Goal: Information Seeking & Learning: Check status

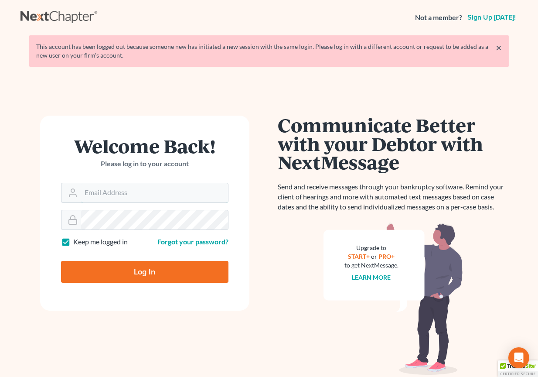
type input "[EMAIL_ADDRESS][DOMAIN_NAME]"
click at [145, 270] on input "Log In" at bounding box center [144, 272] width 167 height 22
type input "Thinking..."
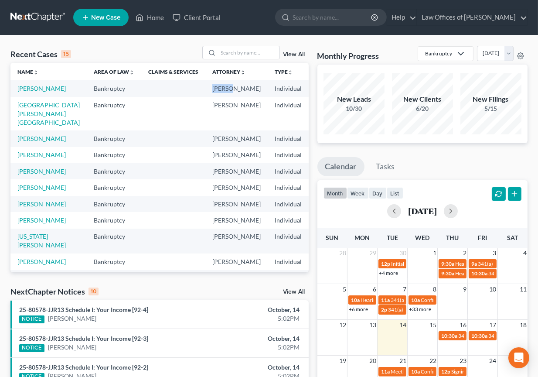
drag, startPoint x: 223, startPoint y: 85, endPoint x: 101, endPoint y: 95, distance: 122.1
click at [101, 95] on tr "[PERSON_NAME] [PERSON_NAME] Individual ALNB 13 25-80578-13" at bounding box center [236, 88] width 453 height 16
click at [101, 95] on td "Bankruptcy" at bounding box center [114, 88] width 55 height 16
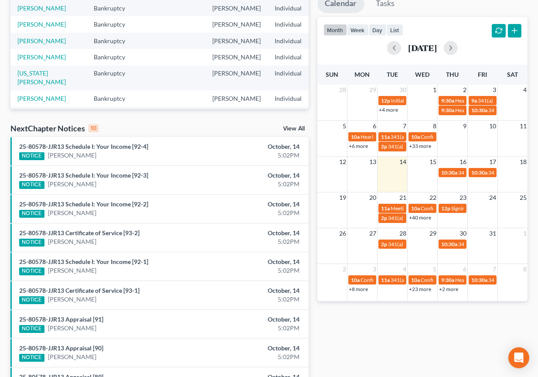
scroll to position [156, 0]
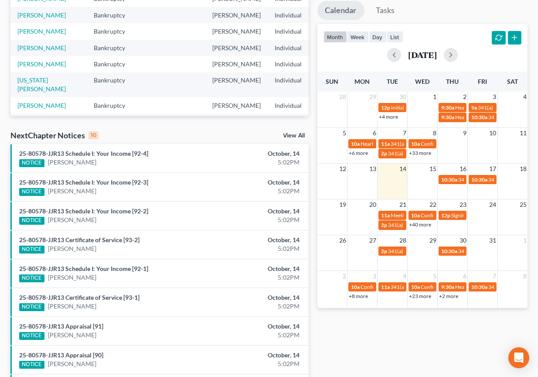
click at [289, 134] on link "View All" at bounding box center [295, 136] width 22 height 6
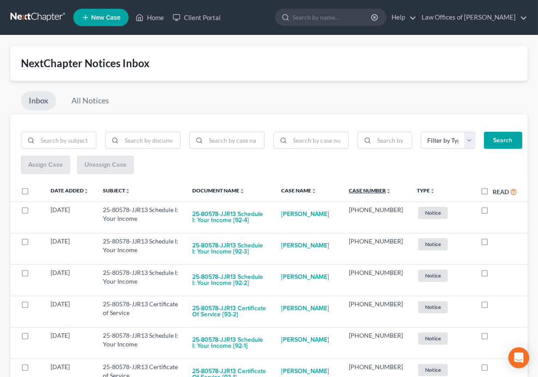
click at [378, 189] on link "Case Number unfold_more expand_more expand_less" at bounding box center [370, 190] width 42 height 7
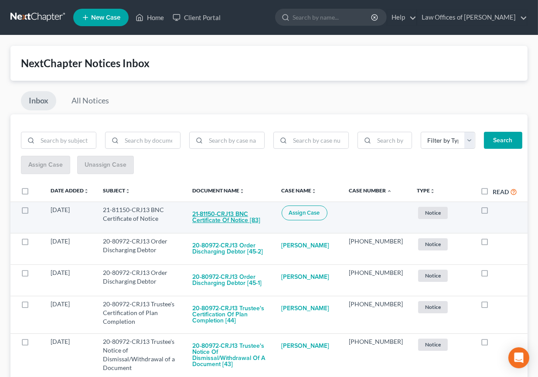
click at [239, 219] on button "21-81150-CRJ13 BNC Certificate of Notice [83]" at bounding box center [229, 217] width 75 height 24
checkbox input "true"
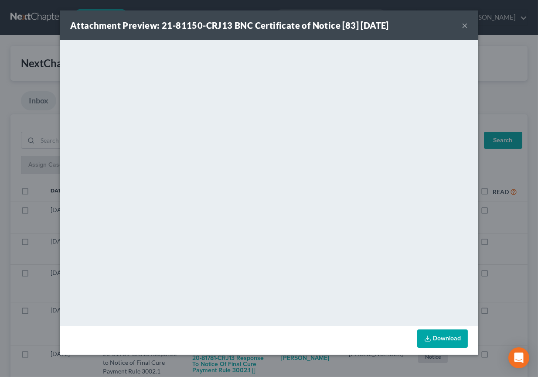
click at [505, 246] on div "Attachment Preview: 21-81150-CRJ13 BNC Certificate of Notice [83] [DATE] × <obj…" at bounding box center [269, 188] width 538 height 377
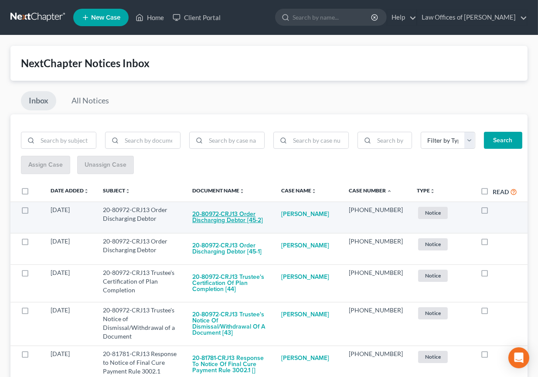
click at [245, 217] on button "20-80972-CRJ13 Order Discharging Debtor [45-2]" at bounding box center [229, 217] width 75 height 24
checkbox input "true"
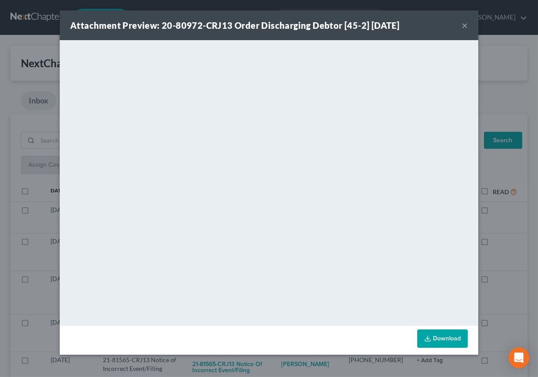
click at [516, 239] on div "Attachment Preview: 20-80972-CRJ13 Order Discharging Debtor [45-2] [DATE] × Dow…" at bounding box center [269, 188] width 538 height 377
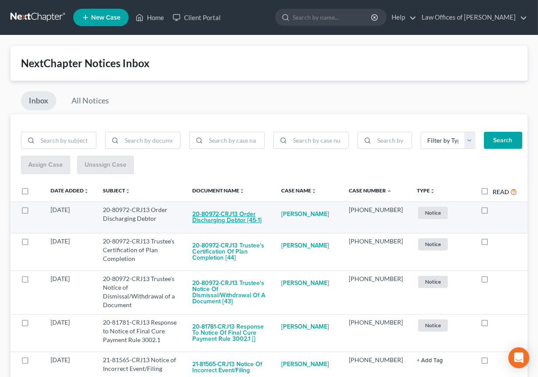
click at [252, 213] on button "20-80972-CRJ13 Order Discharging Debtor [45-1]" at bounding box center [229, 217] width 75 height 24
checkbox input "true"
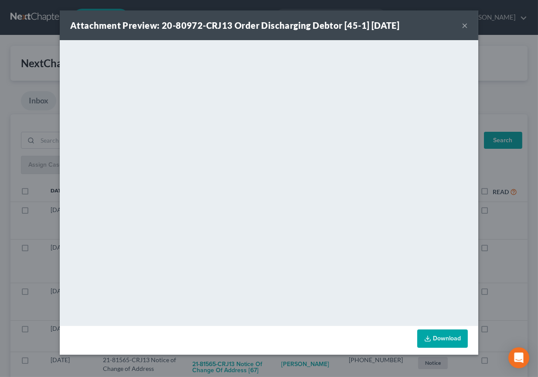
click at [254, 362] on div "Attachment Preview: 20-80972-CRJ13 Order Discharging Debtor [45-1] [DATE] × Dow…" at bounding box center [269, 188] width 538 height 377
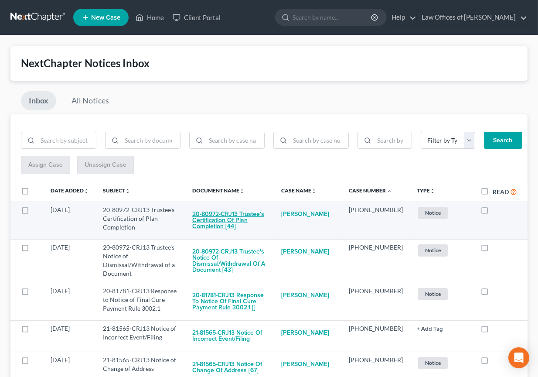
click at [254, 220] on button "20-80972-CRJ13 Trustee's Certification of Plan Completion [44]" at bounding box center [229, 220] width 75 height 30
checkbox input "true"
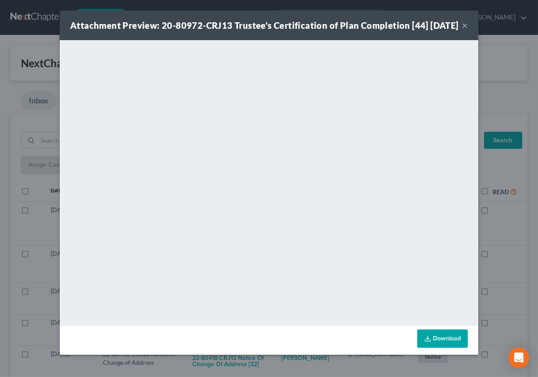
click at [243, 372] on div "Attachment Preview: 20-80972-CRJ13 Trustee's Certification of Plan Completion […" at bounding box center [269, 188] width 538 height 377
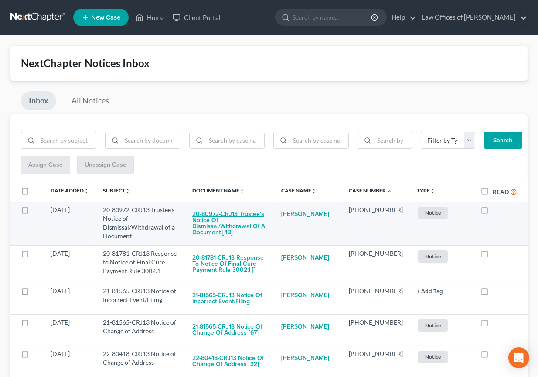
click at [260, 228] on button "20-80972-CRJ13 Trustee's Notice of Dismissal/Withdrawal of a Document [43]" at bounding box center [229, 223] width 75 height 36
checkbox input "true"
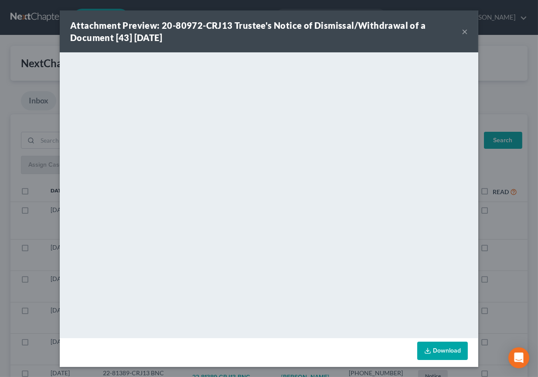
click at [268, 372] on div "Attachment Preview: 20-80972-CRJ13 Trustee's Notice of Dismissal/Withdrawal of …" at bounding box center [269, 188] width 538 height 377
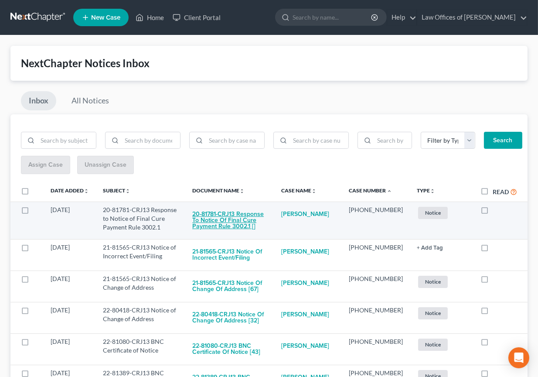
click at [240, 219] on button "20-81781-CRJ13 Response to Notice of Final Cure Payment Rule 3002.1 []" at bounding box center [229, 220] width 75 height 30
checkbox input "true"
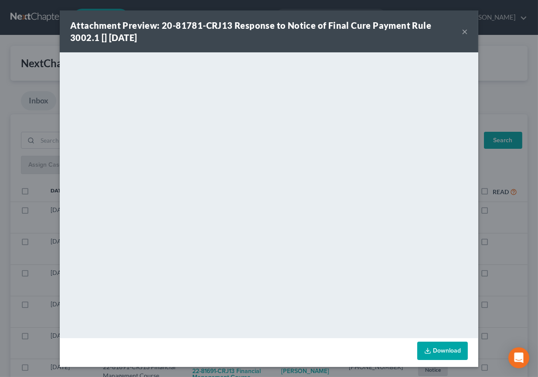
click at [260, 371] on div "Attachment Preview: 20-81781-CRJ13 Response to Notice of Final Cure Payment Rul…" at bounding box center [269, 188] width 538 height 377
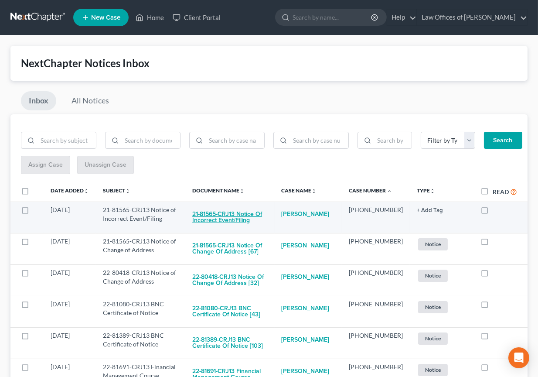
click at [264, 213] on button "21-81565-CRJ13 Notice of Incorrect Event/Filing" at bounding box center [229, 217] width 75 height 24
checkbox input "true"
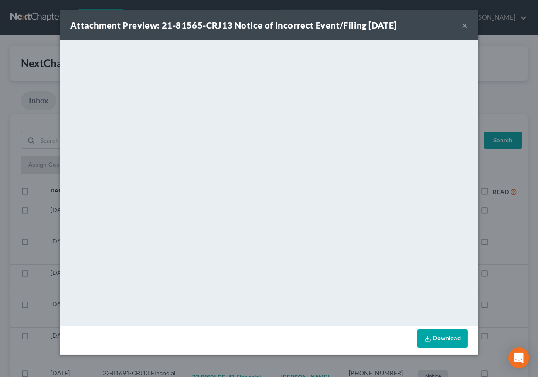
click at [263, 362] on div "Attachment Preview: 21-81565-CRJ13 Notice of Incorrect Event/Filing [DATE] × Do…" at bounding box center [269, 188] width 538 height 377
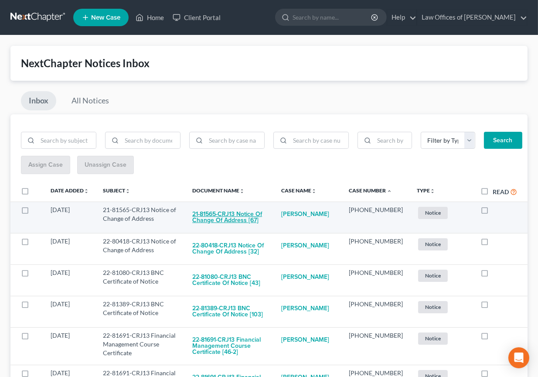
click at [253, 219] on button "21-81565-CRJ13 Notice of Change of Address [67]" at bounding box center [229, 217] width 75 height 24
checkbox input "true"
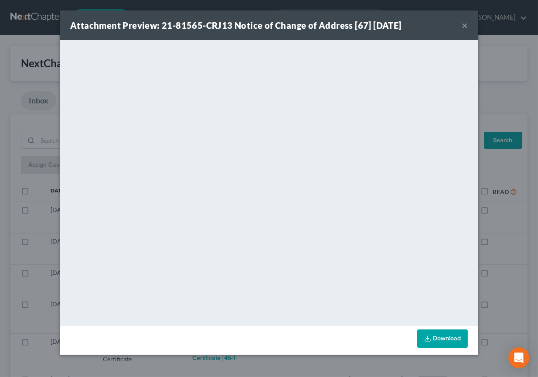
click at [246, 354] on div "Download" at bounding box center [269, 340] width 419 height 29
click at [246, 363] on div "Attachment Preview: 21-81565-CRJ13 Notice of Change of Address [67] [DATE] × Do…" at bounding box center [269, 188] width 538 height 377
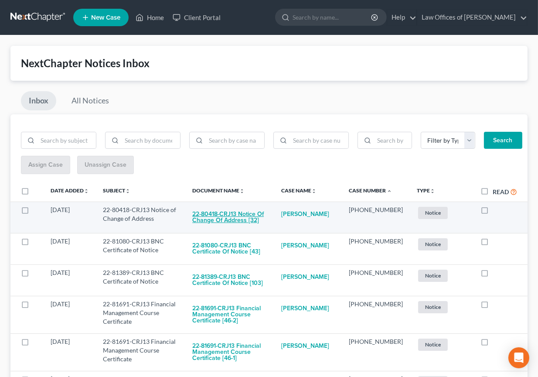
click at [241, 225] on button "22-80418-CRJ13 Notice of Change of Address [32]" at bounding box center [229, 217] width 75 height 24
checkbox input "true"
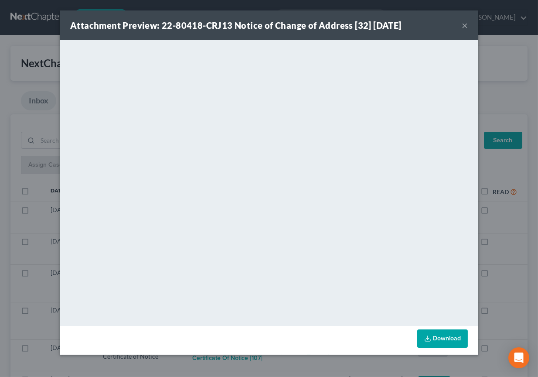
click at [241, 362] on div "Attachment Preview: 22-80418-CRJ13 Notice of Change of Address [32] [DATE] × Do…" at bounding box center [269, 188] width 538 height 377
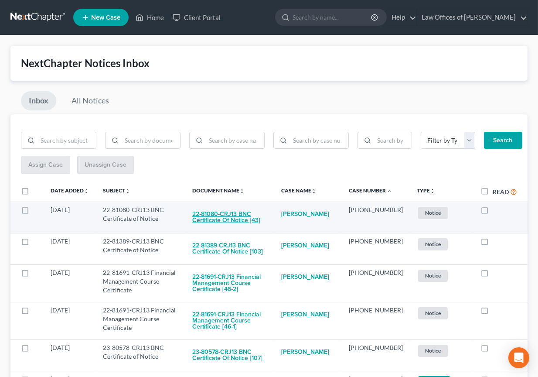
click at [242, 212] on button "22-81080-CRJ13 BNC Certificate of Notice [43]" at bounding box center [229, 217] width 75 height 24
checkbox input "true"
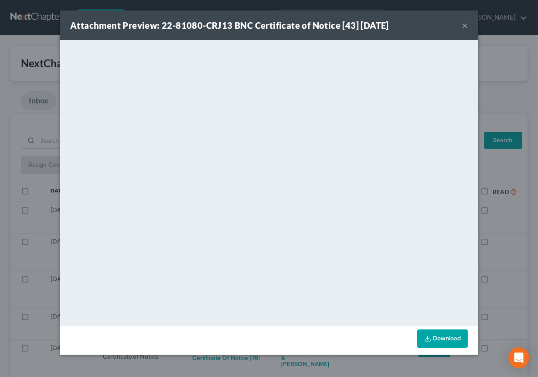
click at [260, 367] on div "Attachment Preview: 22-81080-CRJ13 BNC Certificate of Notice [43] [DATE] × <obj…" at bounding box center [269, 188] width 538 height 377
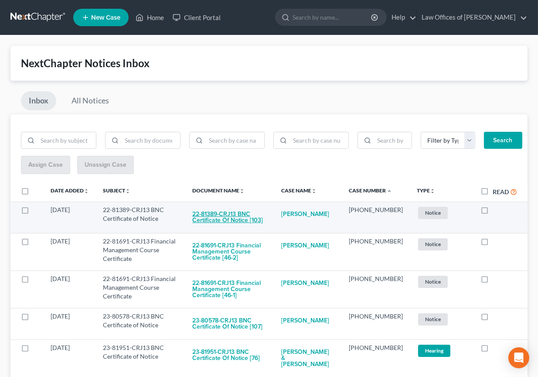
click at [236, 215] on button "22-81389-CRJ13 BNC Certificate of Notice [103]" at bounding box center [229, 217] width 75 height 24
checkbox input "true"
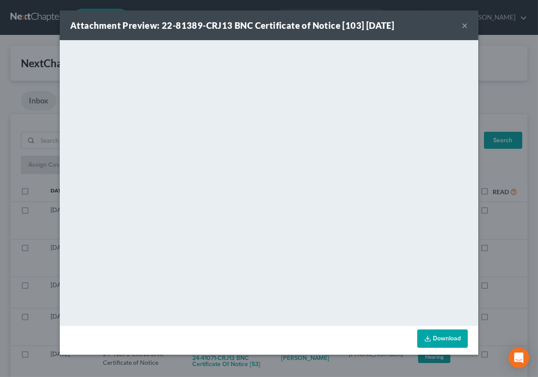
click at [246, 362] on div "Attachment Preview: 22-81389-CRJ13 BNC Certificate of Notice [103] [DATE] × Dow…" at bounding box center [269, 188] width 538 height 377
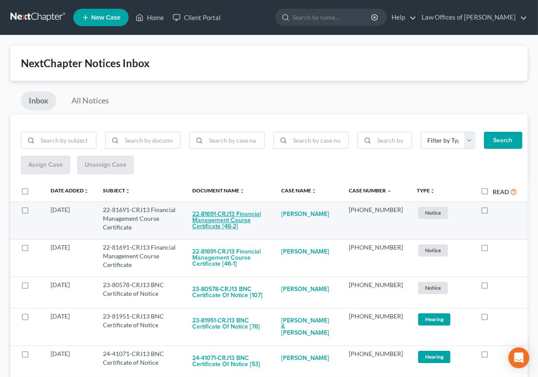
click at [238, 217] on button "22-81691-CRJ13 Financial Management Course Certificate [46-2]" at bounding box center [229, 220] width 75 height 30
checkbox input "true"
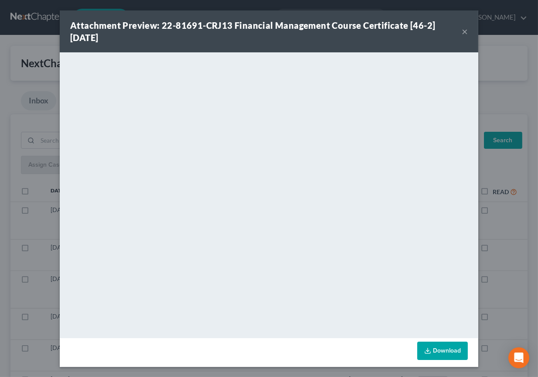
click at [270, 368] on div "Attachment Preview: 22-81691-CRJ13 Financial Management Course Certificate [46-…" at bounding box center [269, 188] width 538 height 377
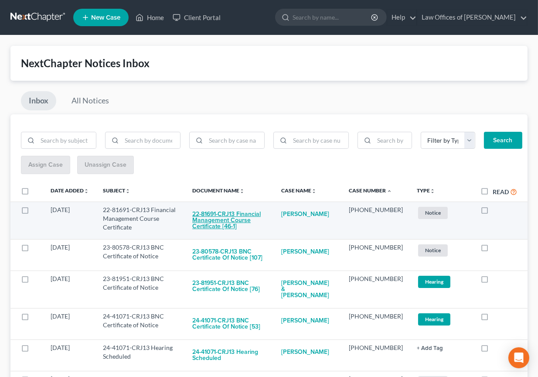
click at [249, 212] on button "22-81691-CRJ13 Financial Management Course Certificate [46-1]" at bounding box center [229, 220] width 75 height 30
checkbox input "true"
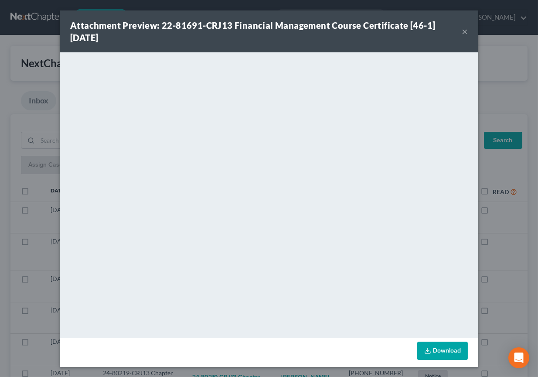
click at [269, 368] on div "Attachment Preview: 22-81691-CRJ13 Financial Management Course Certificate [46-…" at bounding box center [269, 188] width 538 height 377
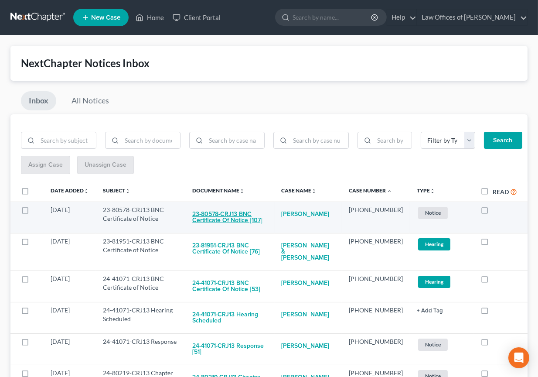
click at [215, 213] on button "23-80578-CRJ13 BNC Certificate of Notice [107]" at bounding box center [229, 217] width 75 height 24
checkbox input "true"
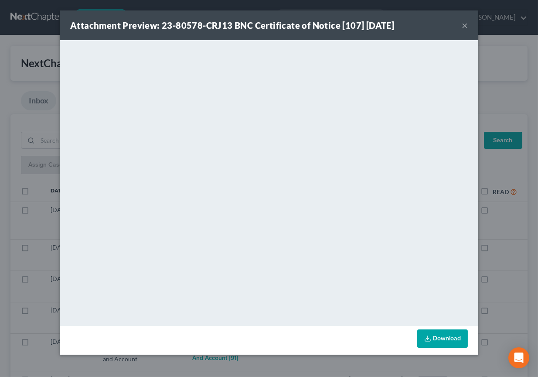
click at [272, 362] on div "Attachment Preview: 23-80578-CRJ13 BNC Certificate of Notice [107] [DATE] × Dow…" at bounding box center [269, 188] width 538 height 377
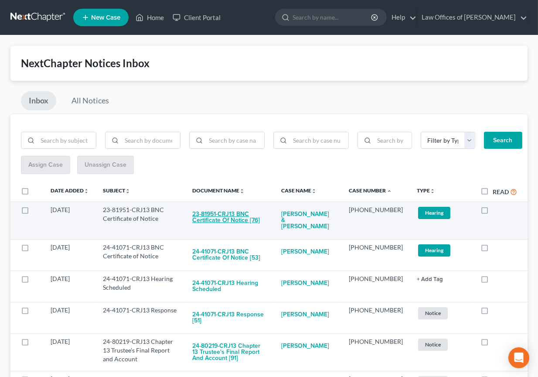
click at [244, 219] on button "23-81951-CRJ13 BNC Certificate of Notice [76]" at bounding box center [229, 217] width 75 height 24
checkbox input "true"
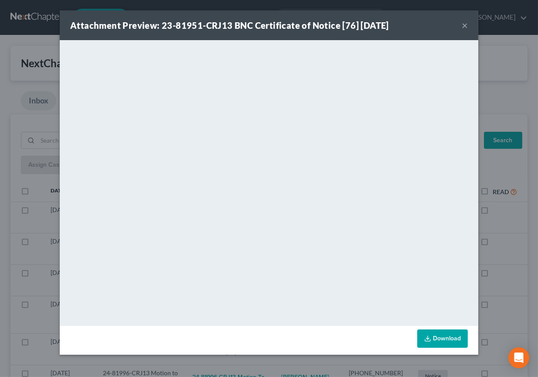
click at [258, 371] on div "Attachment Preview: 23-81951-CRJ13 BNC Certificate of Notice [76] [DATE] × <obj…" at bounding box center [269, 188] width 538 height 377
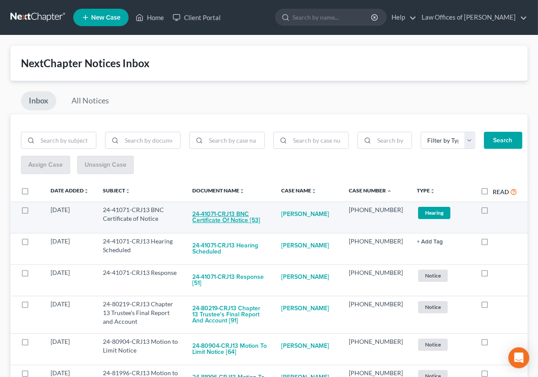
click at [260, 219] on button "24-41071-CRJ13 BNC Certificate of Notice [53]" at bounding box center [229, 217] width 75 height 24
checkbox input "true"
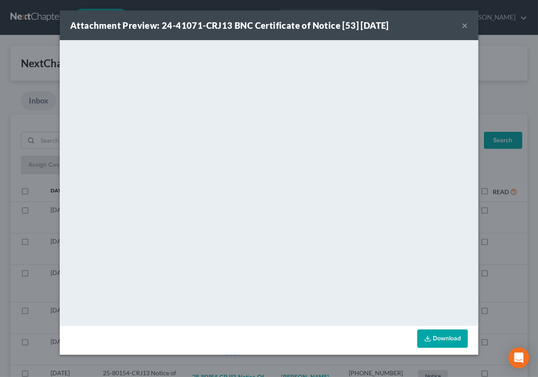
click at [277, 360] on div "Attachment Preview: 24-41071-CRJ13 BNC Certificate of Notice [53] [DATE] × <obj…" at bounding box center [269, 188] width 538 height 377
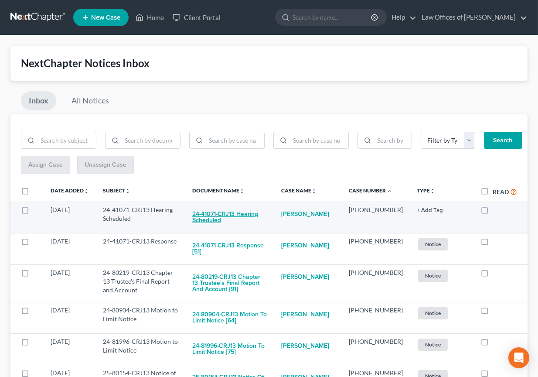
click at [248, 211] on button "24-41071-CRJ13 Hearing Scheduled" at bounding box center [229, 217] width 75 height 24
checkbox input "true"
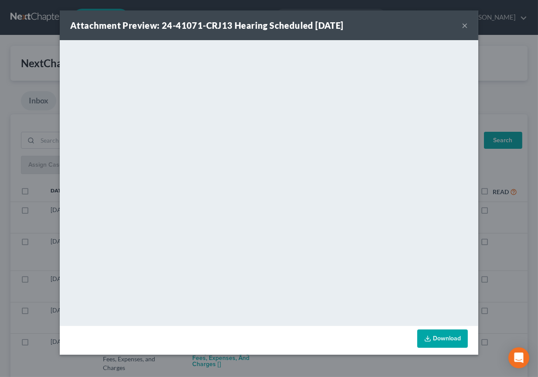
click at [284, 361] on div "Attachment Preview: 24-41071-CRJ13 Hearing Scheduled [DATE] × <object ng-attr-d…" at bounding box center [269, 188] width 538 height 377
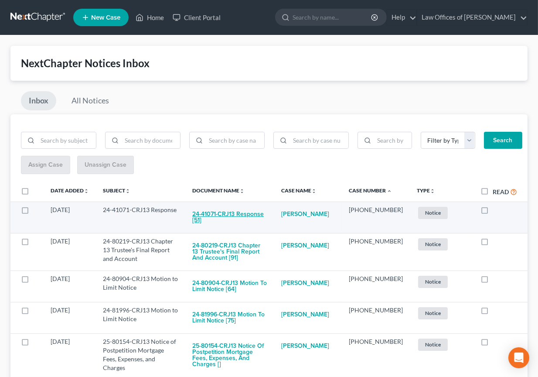
click at [263, 215] on button "24-41071-CRJ13 Response [51]" at bounding box center [229, 217] width 75 height 24
checkbox input "true"
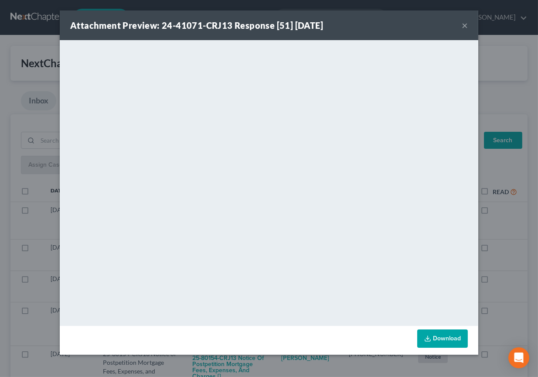
click at [272, 363] on div "Attachment Preview: 24-41071-CRJ13 Response [51] [DATE] × <object ng-attr-data=…" at bounding box center [269, 188] width 538 height 377
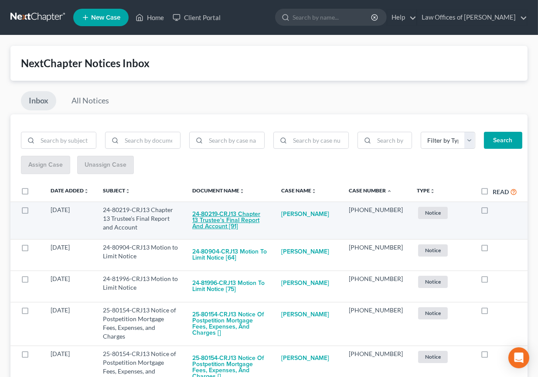
click at [248, 217] on button "24-80219-CRJ13 Chapter 13 Trustee's Final Report and Account [91]" at bounding box center [229, 220] width 75 height 30
checkbox input "true"
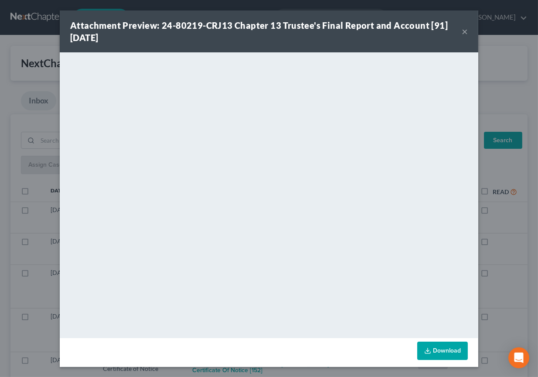
click at [296, 367] on div "Attachment Preview: 24-80219-CRJ13 Chapter 13 Trustee's Final Report and Accoun…" at bounding box center [269, 188] width 538 height 377
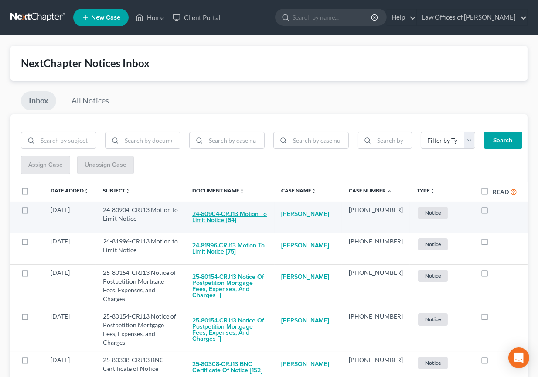
click at [263, 211] on button "24-80904-CRJ13 Motion to Limit Notice [64]" at bounding box center [229, 217] width 75 height 24
checkbox input "true"
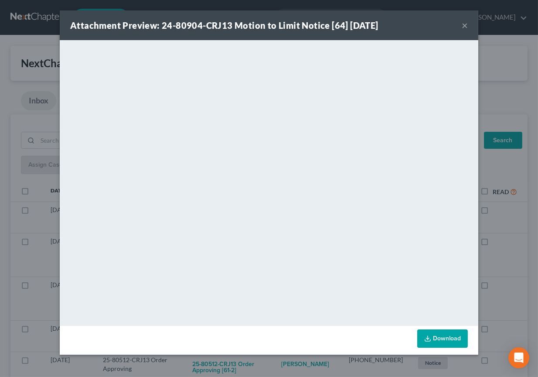
click at [279, 367] on div "Attachment Preview: 24-80904-CRJ13 Motion to Limit Notice [64] [DATE] × <object…" at bounding box center [269, 188] width 538 height 377
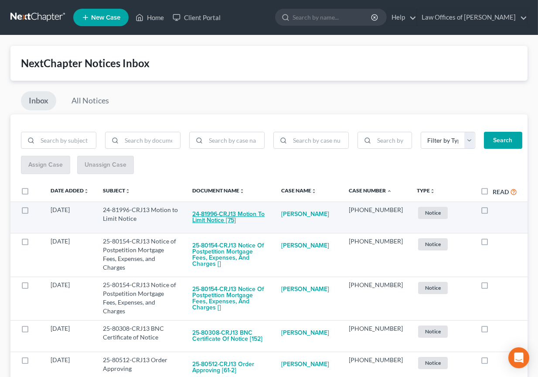
click at [257, 217] on button "24-81996-CRJ13 Motion to Limit Notice [75]" at bounding box center [229, 217] width 75 height 24
checkbox input "true"
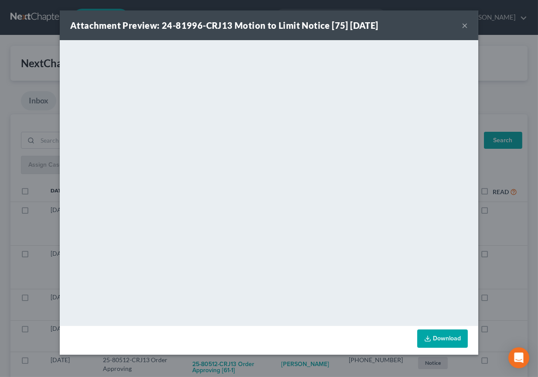
click at [277, 369] on div "Attachment Preview: 24-81996-CRJ13 Motion to Limit Notice [75] [DATE] × <object…" at bounding box center [269, 188] width 538 height 377
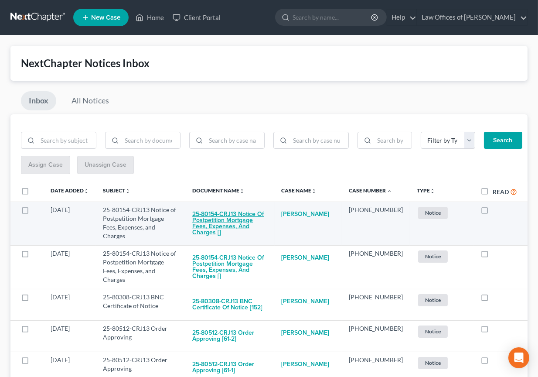
click at [255, 210] on button "25-80154-CRJ13 Notice of Postpetition Mortgage Fees, Expenses, and Charges []" at bounding box center [229, 223] width 75 height 36
checkbox input "true"
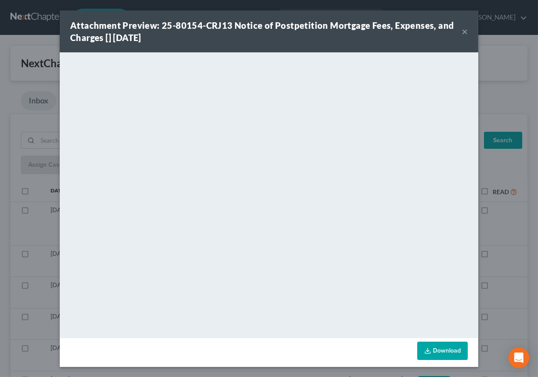
click at [286, 371] on div "Attachment Preview: 25-80154-CRJ13 Notice of Postpetition Mortgage Fees, Expens…" at bounding box center [269, 188] width 538 height 377
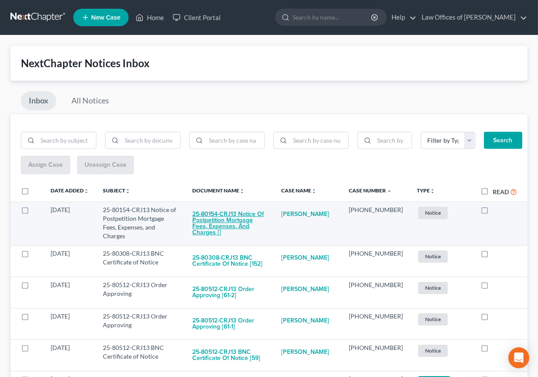
click at [261, 218] on button "25-80154-CRJ13 Notice of Postpetition Mortgage Fees, Expenses, and Charges []" at bounding box center [229, 223] width 75 height 36
checkbox input "true"
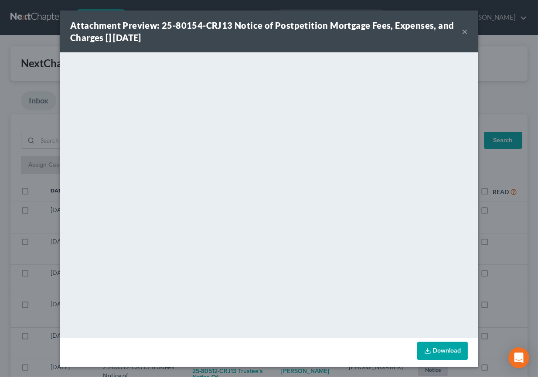
click at [269, 373] on div "Attachment Preview: 25-80154-CRJ13 Notice of Postpetition Mortgage Fees, Expens…" at bounding box center [269, 188] width 538 height 377
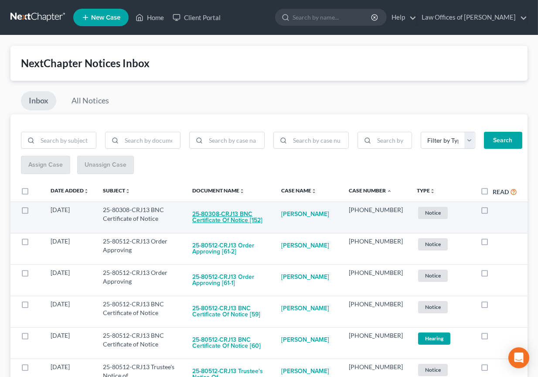
click at [259, 214] on button "25-80308-CRJ13 BNC Certificate of Notice [152]" at bounding box center [229, 217] width 75 height 24
checkbox input "true"
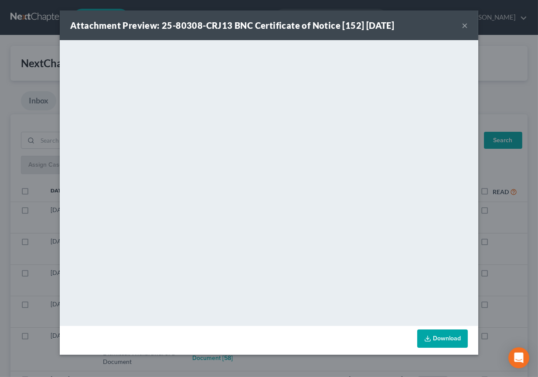
click at [275, 357] on div "Attachment Preview: 25-80308-CRJ13 BNC Certificate of Notice [152] [DATE] × Dow…" at bounding box center [269, 188] width 538 height 377
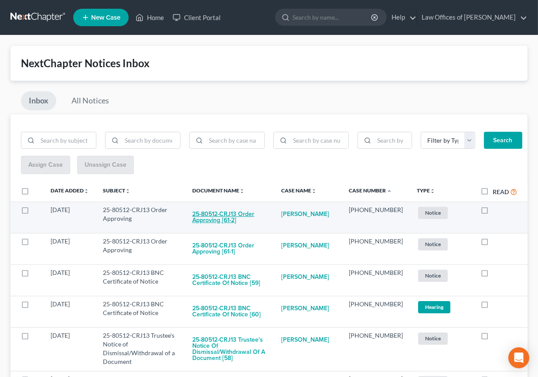
click at [252, 210] on button "25-80512-CRJ13 Order Approving [61-2]" at bounding box center [229, 217] width 75 height 24
checkbox input "true"
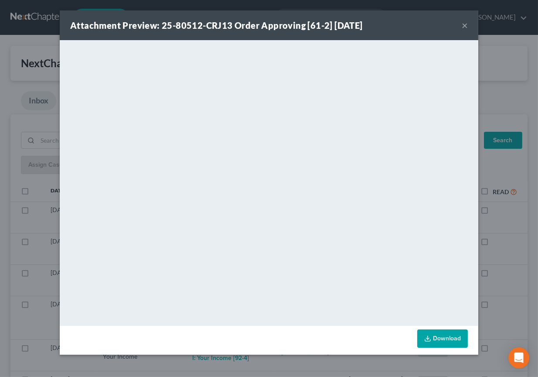
click at [280, 371] on div "Attachment Preview: 25-80512-CRJ13 Order Approving [61-2] [DATE] × <object ng-a…" at bounding box center [269, 188] width 538 height 377
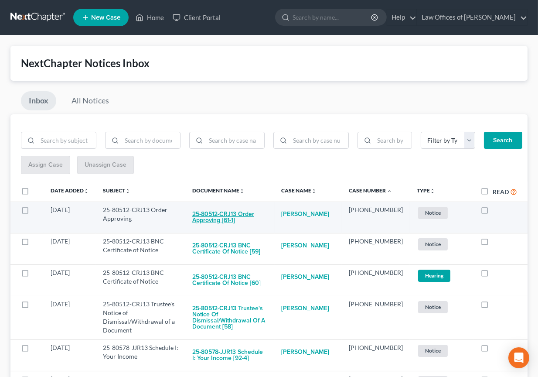
click at [231, 223] on button "25-80512-CRJ13 Order Approving [61-1]" at bounding box center [229, 217] width 75 height 24
checkbox input "true"
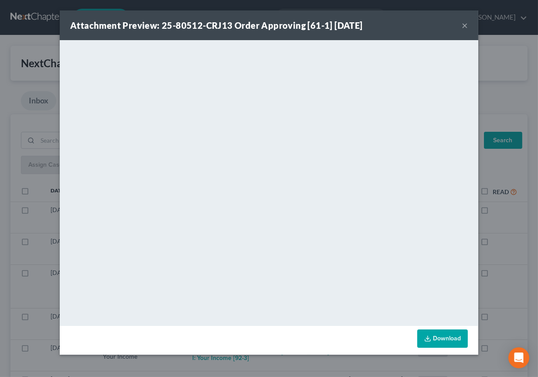
click at [271, 369] on div "Attachment Preview: 25-80512-CRJ13 Order Approving [61-1] [DATE] × <object ng-a…" at bounding box center [269, 188] width 538 height 377
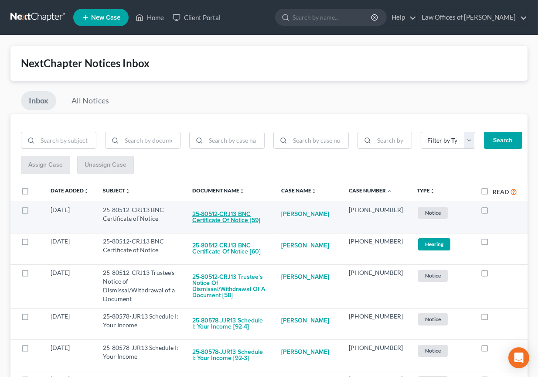
click at [247, 209] on button "25-80512-CRJ13 BNC Certificate of Notice [59]" at bounding box center [229, 217] width 75 height 24
checkbox input "true"
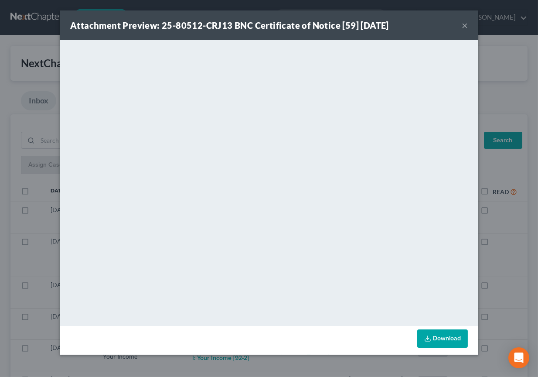
click at [260, 358] on div "Attachment Preview: 25-80512-CRJ13 BNC Certificate of Notice [59] [DATE] × <obj…" at bounding box center [269, 188] width 538 height 377
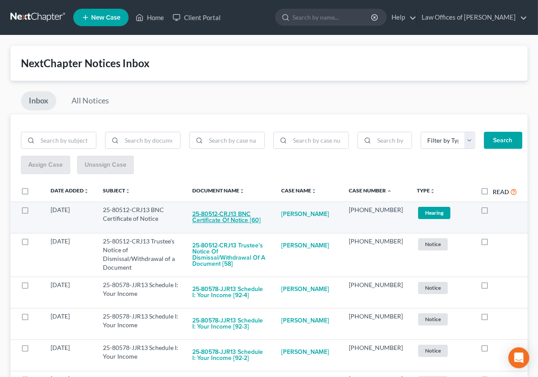
click at [253, 218] on button "25-80512-CRJ13 BNC Certificate of Notice [60]" at bounding box center [229, 217] width 75 height 24
checkbox input "true"
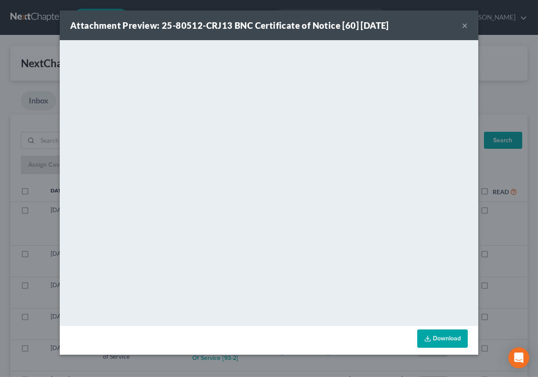
click at [281, 358] on div "Attachment Preview: 25-80512-CRJ13 BNC Certificate of Notice [60] [DATE] × <obj…" at bounding box center [269, 188] width 538 height 377
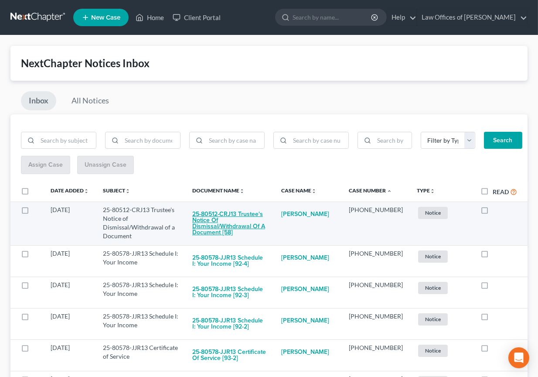
click at [243, 218] on button "25-80512-CRJ13 Trustee's Notice of Dismissal/Withdrawal of a Document [58]" at bounding box center [229, 223] width 75 height 36
checkbox input "true"
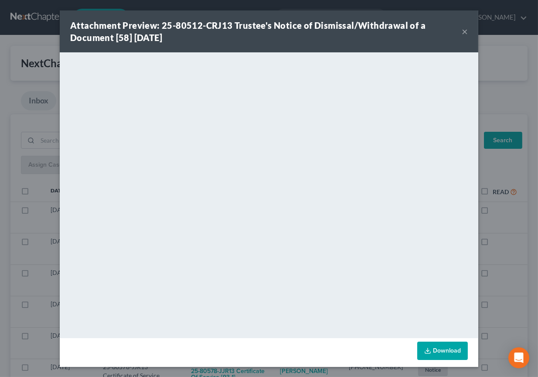
click at [274, 373] on div "Attachment Preview: 25-80512-CRJ13 Trustee's Notice of Dismissal/Withdrawal of …" at bounding box center [269, 188] width 538 height 377
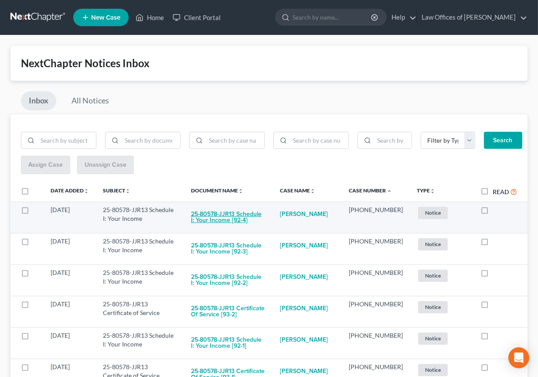
click at [231, 212] on button "25-80578-JJR13 Schedule I: Your Income [92-4]" at bounding box center [228, 217] width 75 height 24
checkbox input "true"
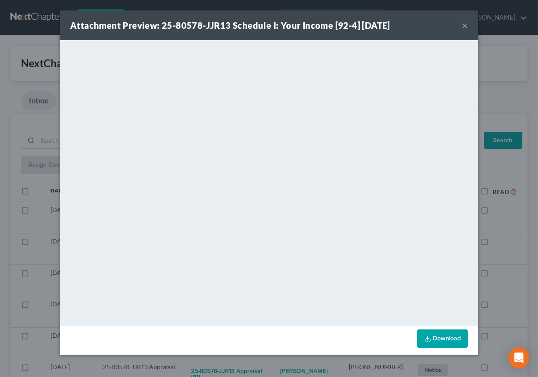
click at [274, 359] on div "Attachment Preview: 25-80578-JJR13 Schedule I: Your Income [92-4] [DATE] × <obj…" at bounding box center [269, 188] width 538 height 377
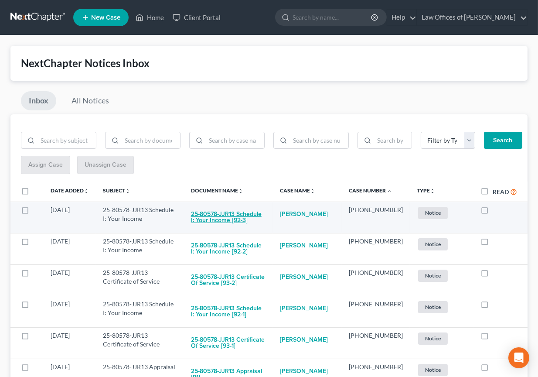
click at [258, 209] on button "25-80578-JJR13 Schedule I: Your Income [92-3]" at bounding box center [228, 217] width 75 height 24
checkbox input "true"
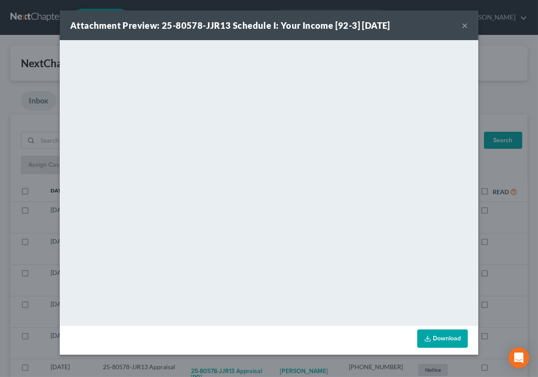
click at [270, 373] on div "Attachment Preview: 25-80578-JJR13 Schedule I: Your Income [92-3] [DATE] × <obj…" at bounding box center [269, 188] width 538 height 377
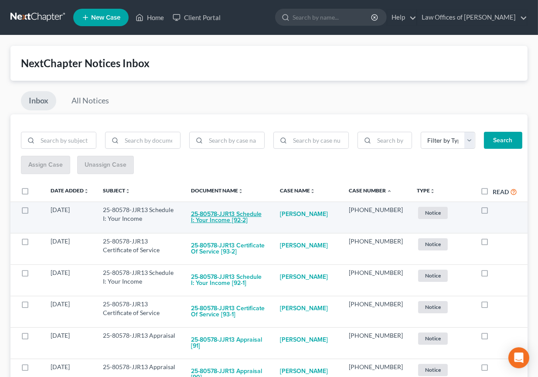
click at [255, 216] on button "25-80578-JJR13 Schedule I: Your Income [92-2]" at bounding box center [228, 217] width 75 height 24
checkbox input "true"
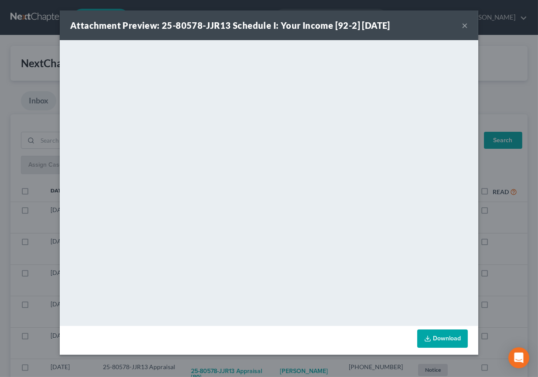
click at [263, 355] on div "Attachment Preview: 25-80578-JJR13 Schedule I: Your Income [92-2] [DATE] × <obj…" at bounding box center [269, 188] width 538 height 377
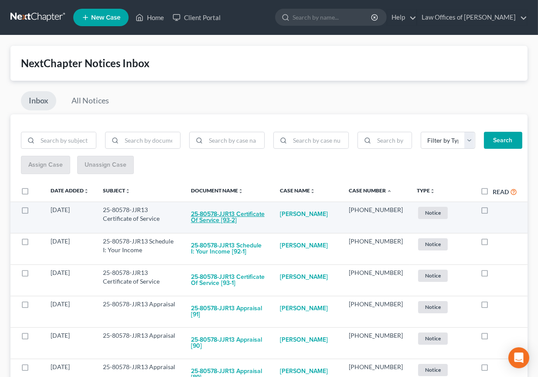
click at [266, 213] on button "25-80578-JJR13 Certificate of Service [93-2]" at bounding box center [228, 217] width 75 height 24
checkbox input "true"
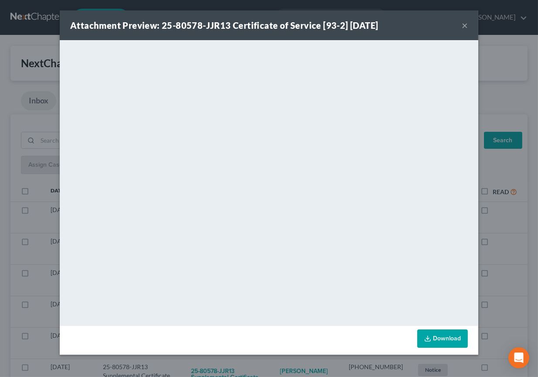
click at [277, 362] on div "Attachment Preview: 25-80578-JJR13 Certificate of Service [93-2] [DATE] × <obje…" at bounding box center [269, 188] width 538 height 377
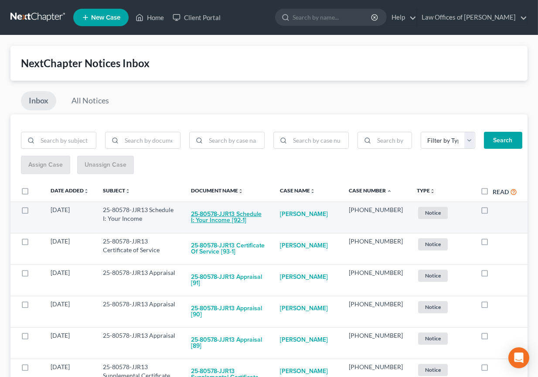
click at [256, 212] on button "25-80578-JJR13 Schedule I: Your Income [92-1]" at bounding box center [228, 217] width 75 height 24
checkbox input "true"
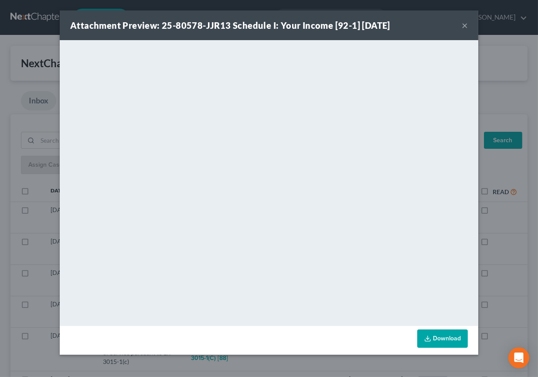
click at [278, 359] on div "Attachment Preview: 25-80578-JJR13 Schedule I: Your Income [92-1] [DATE] × <obj…" at bounding box center [269, 188] width 538 height 377
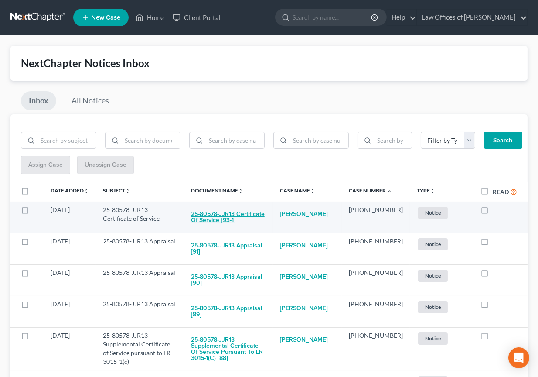
click at [258, 211] on button "25-80578-JJR13 Certificate of Service [93-1]" at bounding box center [228, 217] width 75 height 24
checkbox input "true"
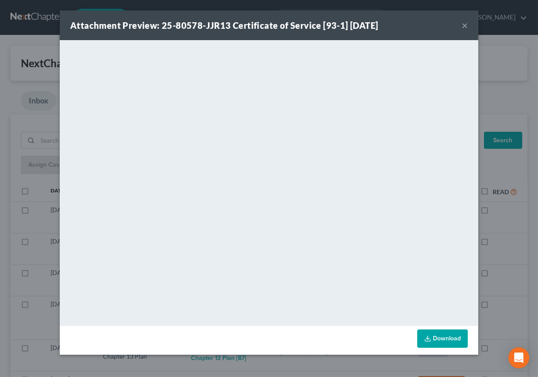
click at [274, 367] on div "Attachment Preview: 25-80578-JJR13 Certificate of Service [93-1] [DATE] × <obje…" at bounding box center [269, 188] width 538 height 377
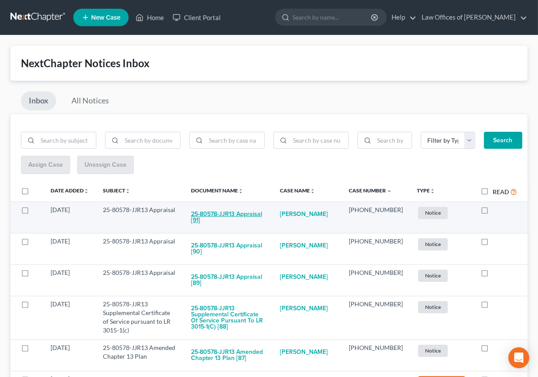
click at [245, 207] on button "25-80578-JJR13 Appraisal [91]" at bounding box center [228, 217] width 75 height 24
checkbox input "true"
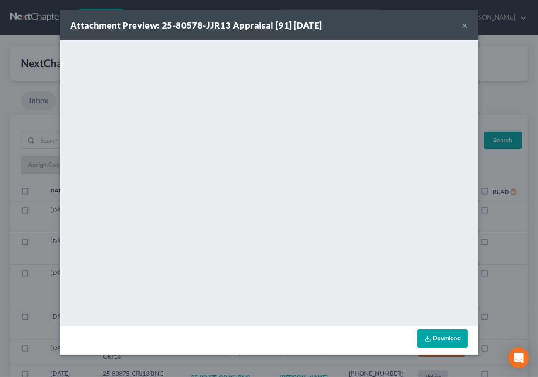
click at [274, 362] on div "Attachment Preview: 25-80578-JJR13 Appraisal [91] [DATE] × <object ng-attr-data…" at bounding box center [269, 188] width 538 height 377
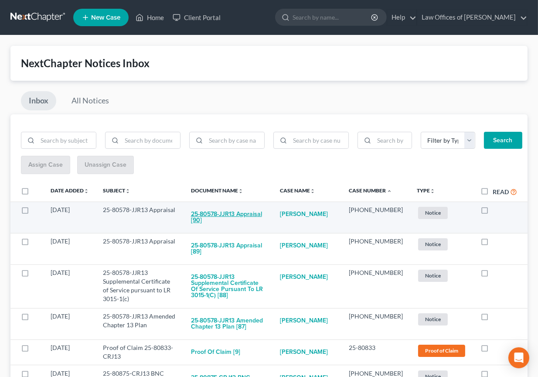
click at [266, 213] on button "25-80578-JJR13 Appraisal [90]" at bounding box center [228, 217] width 75 height 24
checkbox input "true"
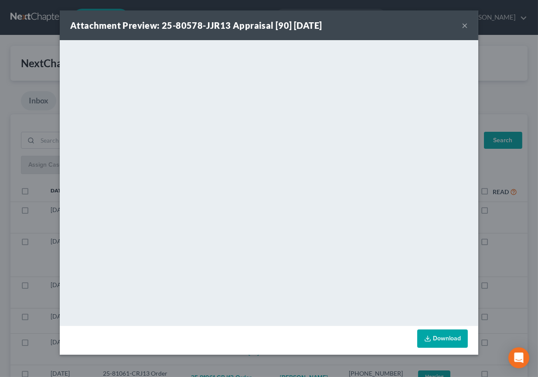
click at [264, 365] on div "Attachment Preview: 25-80578-JJR13 Appraisal [90] [DATE] × <object ng-attr-data…" at bounding box center [269, 188] width 538 height 377
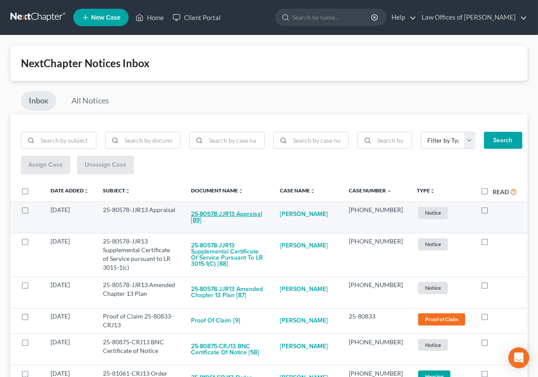
click at [260, 208] on button "25-80578-JJR13 Appraisal [89]" at bounding box center [228, 217] width 75 height 24
checkbox input "true"
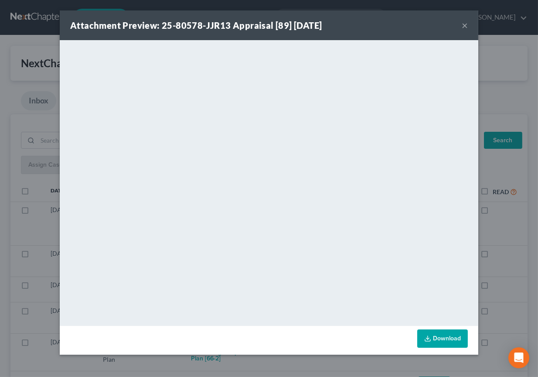
click at [272, 358] on div "Attachment Preview: 25-80578-JJR13 Appraisal [89] [DATE] × <object ng-attr-data…" at bounding box center [269, 188] width 538 height 377
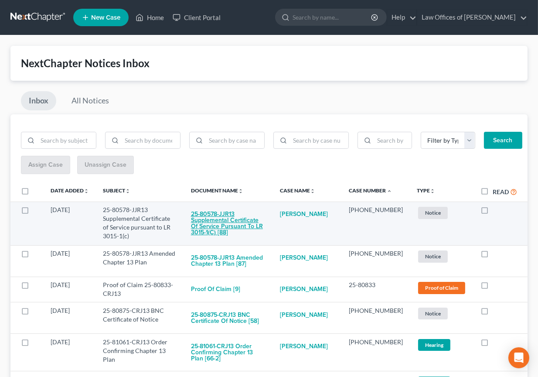
click at [260, 216] on button "25-80578-JJR13 Supplemental Certificate of Service pursuant to LR 3015-1(c) [88]" at bounding box center [228, 223] width 75 height 36
checkbox input "true"
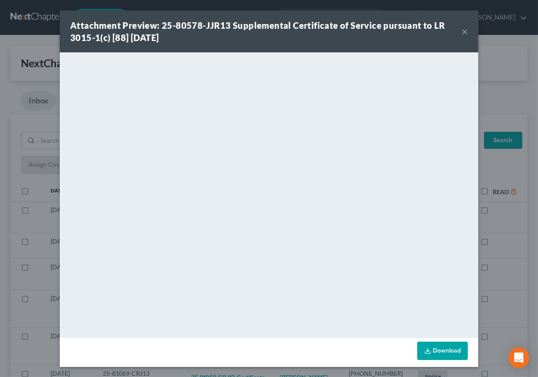
click at [250, 369] on div "Attachment Preview: 25-80578-JJR13 Supplemental Certificate of Service pursuant…" at bounding box center [269, 188] width 538 height 377
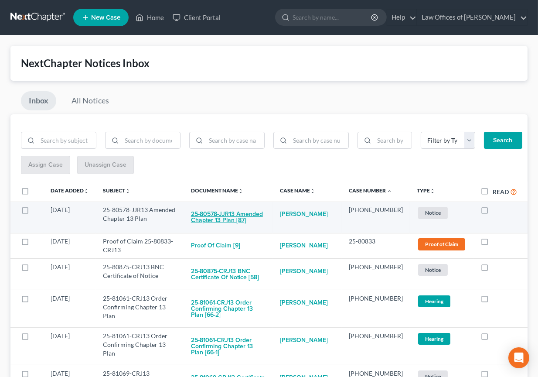
click at [250, 216] on button "25-80578-JJR13 Amended Chapter 13 Plan [87]" at bounding box center [228, 217] width 75 height 24
checkbox input "true"
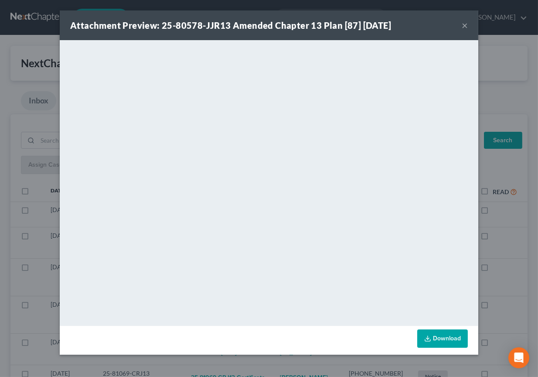
click at [279, 365] on div "Attachment Preview: 25-80578-JJR13 Amended Chapter 13 Plan [87] [DATE] × <objec…" at bounding box center [269, 188] width 538 height 377
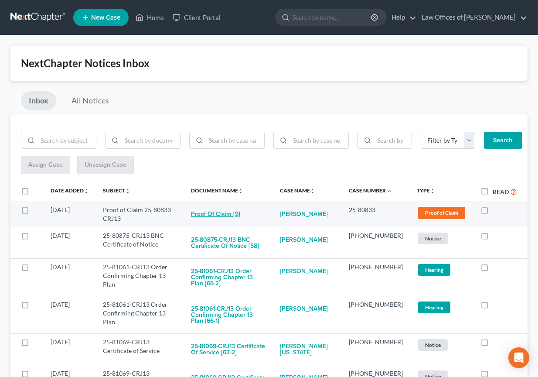
click at [237, 211] on button "Proof of Claim [9]" at bounding box center [215, 213] width 49 height 17
checkbox input "true"
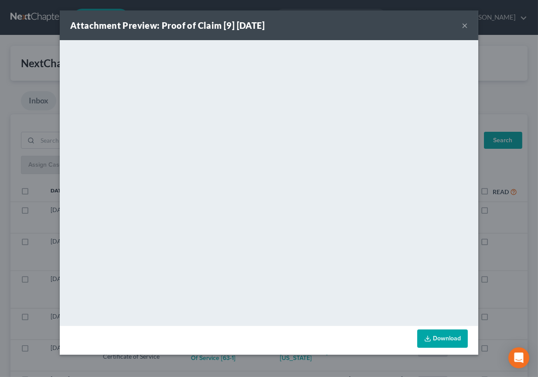
click at [280, 367] on div "Attachment Preview: Proof of Claim [9] [DATE] × <object ng-attr-data='[URL][DOM…" at bounding box center [269, 188] width 538 height 377
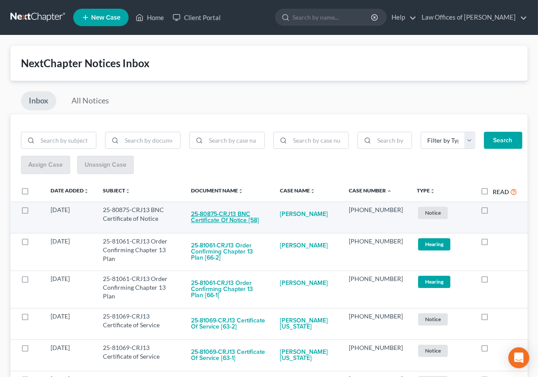
click at [255, 205] on button "25-80875-CRJ13 BNC Certificate of Notice [58]" at bounding box center [228, 217] width 75 height 24
checkbox input "true"
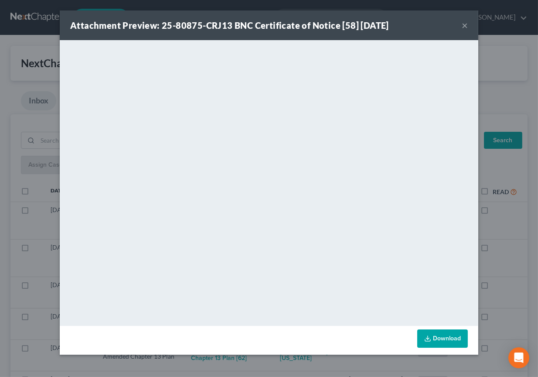
click at [283, 370] on div "Attachment Preview: 25-80875-CRJ13 BNC Certificate of Notice [58] [DATE] × <obj…" at bounding box center [269, 188] width 538 height 377
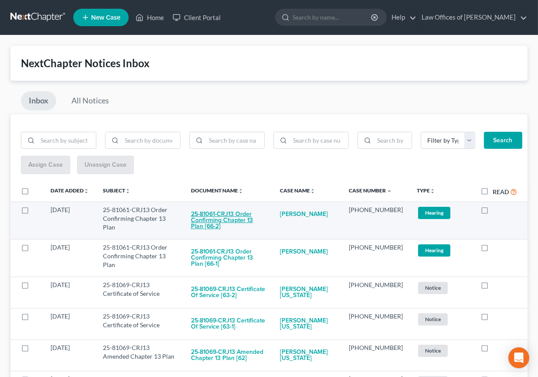
click at [251, 213] on button "25-81061-CRJ13 Order Confirming Chapter 13 Plan [66-2]" at bounding box center [228, 220] width 75 height 30
checkbox input "true"
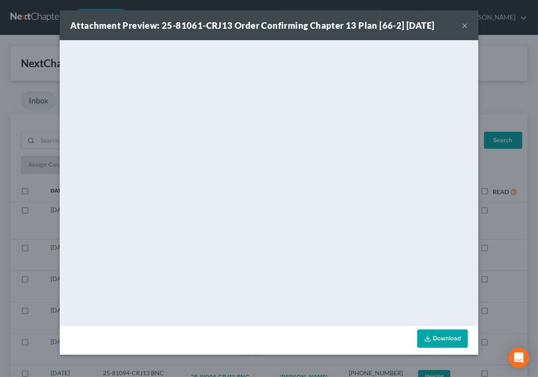
click at [267, 370] on div "Attachment Preview: 25-81061-CRJ13 Order Confirming Chapter 13 Plan [66-2] [DAT…" at bounding box center [269, 188] width 538 height 377
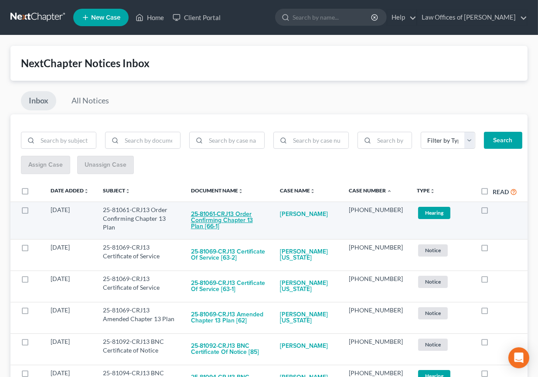
click at [251, 208] on button "25-81061-CRJ13 Order Confirming Chapter 13 Plan [66-1]" at bounding box center [228, 220] width 75 height 30
checkbox input "true"
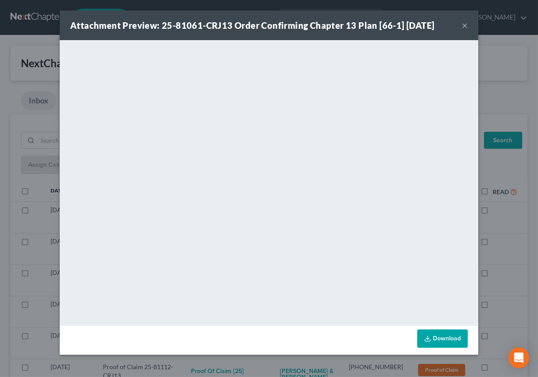
click at [273, 367] on div "Attachment Preview: 25-81061-CRJ13 Order Confirming Chapter 13 Plan [66-1] [DAT…" at bounding box center [269, 188] width 538 height 377
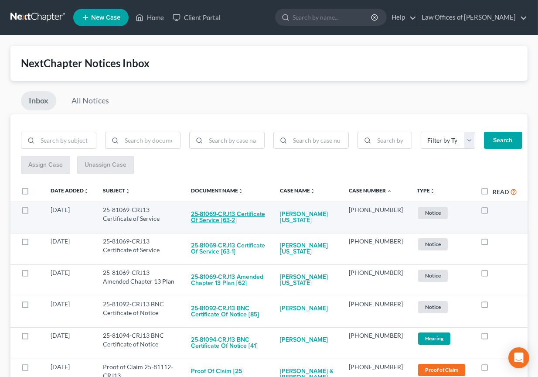
click at [245, 205] on button "25-81069-CRJ13 Certificate of Service [63-2]" at bounding box center [228, 217] width 75 height 24
checkbox input "true"
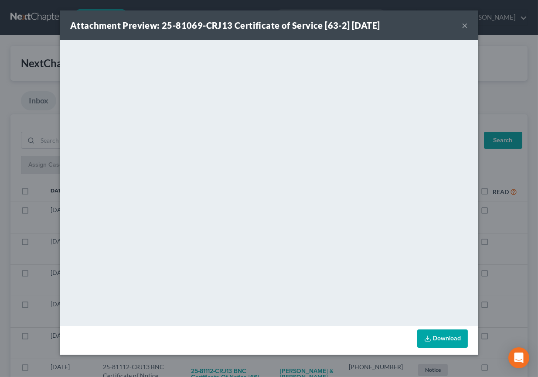
click at [271, 362] on div "Attachment Preview: 25-81069-CRJ13 Certificate of Service [63-2] [DATE] × <obje…" at bounding box center [269, 188] width 538 height 377
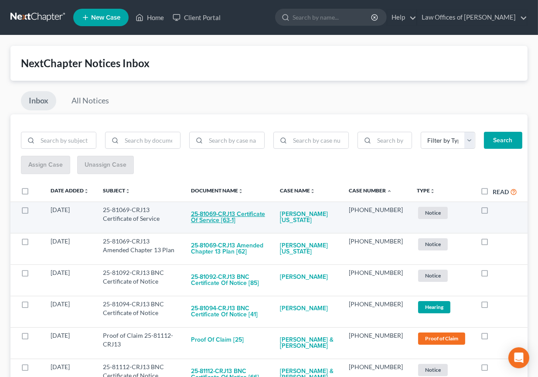
click at [253, 216] on button "25-81069-CRJ13 Certificate of Service [63-1]" at bounding box center [228, 217] width 75 height 24
checkbox input "true"
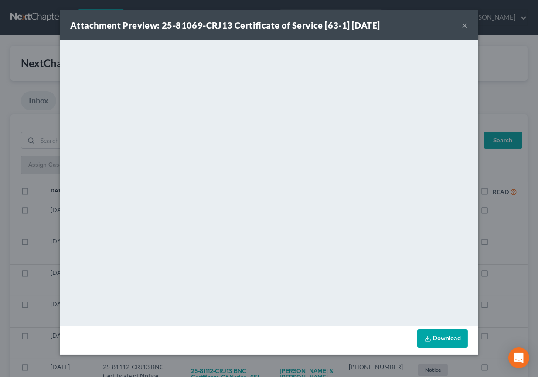
click at [268, 362] on div "Attachment Preview: 25-81069-CRJ13 Certificate of Service [63-1] [DATE] × <obje…" at bounding box center [269, 188] width 538 height 377
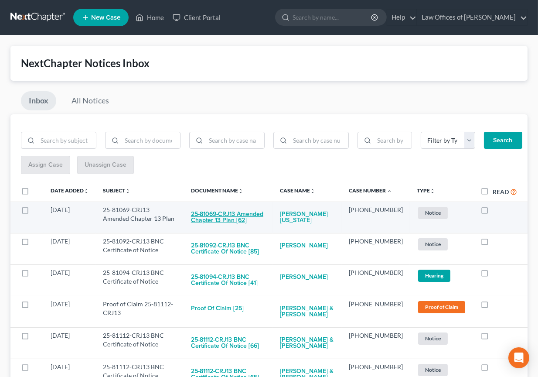
click at [261, 222] on button "25-81069-CRJ13 Amended Chapter 13 Plan [62]" at bounding box center [228, 217] width 75 height 24
checkbox input "true"
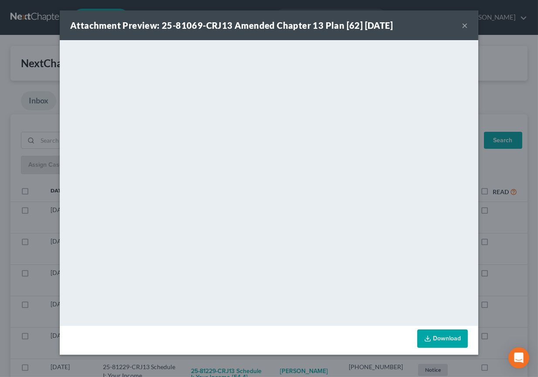
click at [275, 361] on div "Attachment Preview: 25-81069-CRJ13 Amended Chapter 13 Plan [62] [DATE] × <objec…" at bounding box center [269, 188] width 538 height 377
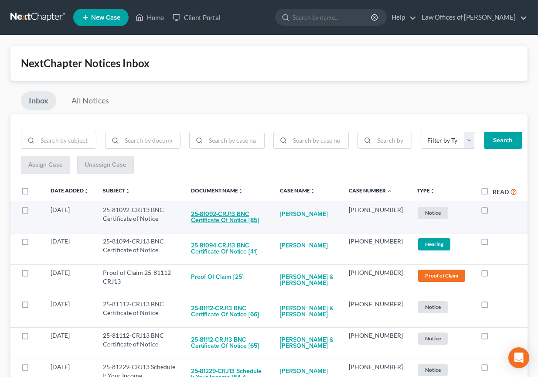
click at [251, 215] on button "25-81092-CRJ13 BNC Certificate of Notice [85]" at bounding box center [228, 217] width 75 height 24
checkbox input "true"
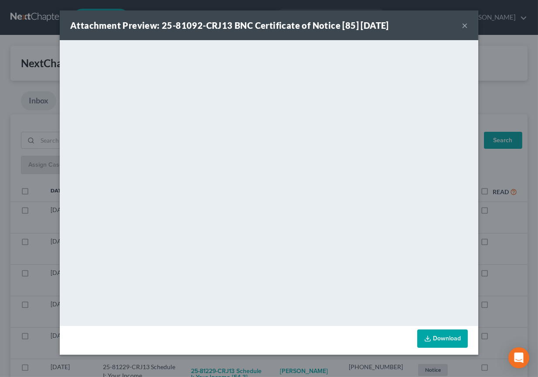
click at [280, 362] on div "Attachment Preview: 25-81092-CRJ13 BNC Certificate of Notice [85] [DATE] × <obj…" at bounding box center [269, 188] width 538 height 377
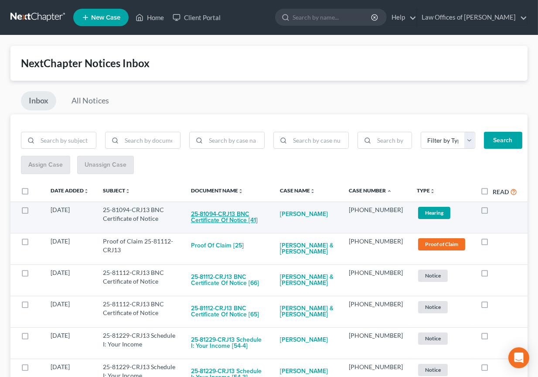
click at [263, 216] on button "25-81094-CRJ13 BNC Certificate of Notice [41]" at bounding box center [228, 217] width 75 height 24
checkbox input "true"
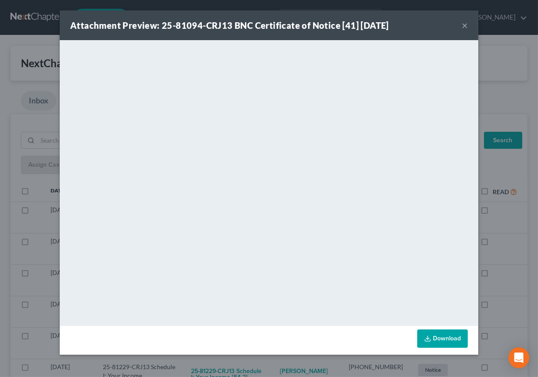
click at [284, 361] on div "Attachment Preview: 25-81094-CRJ13 BNC Certificate of Notice [41] [DATE] × <obj…" at bounding box center [269, 188] width 538 height 377
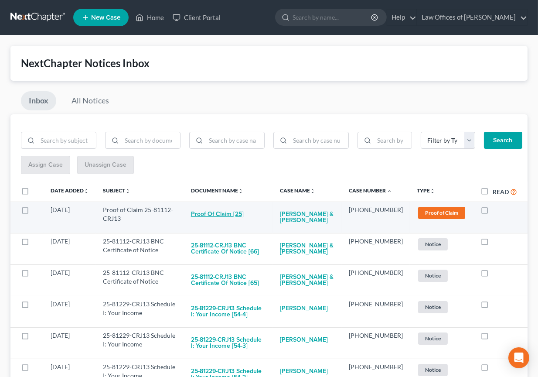
click at [243, 213] on button "Proof of Claim [25]" at bounding box center [217, 213] width 53 height 17
checkbox input "true"
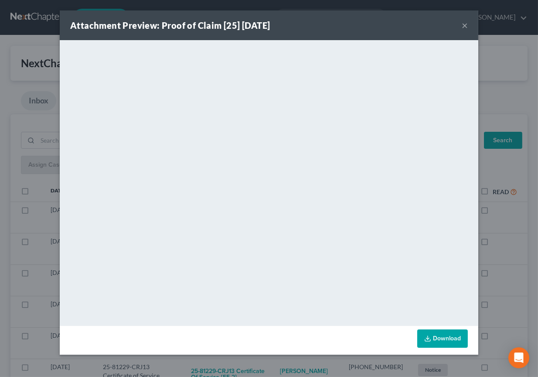
click at [289, 365] on div "Attachment Preview: Proof of Claim [25] [DATE] × <object ng-attr-data='[URL][DO…" at bounding box center [269, 188] width 538 height 377
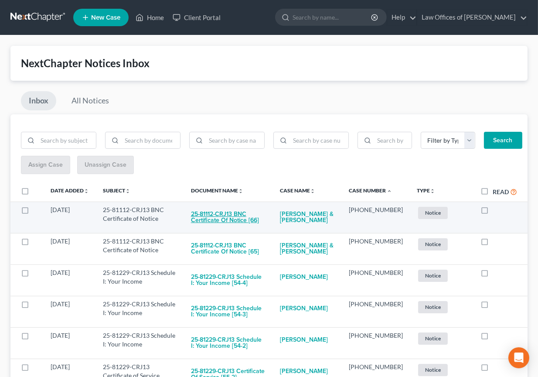
click at [229, 220] on button "25-81112-CRJ13 BNC Certificate of Notice [66]" at bounding box center [228, 217] width 75 height 24
checkbox input "true"
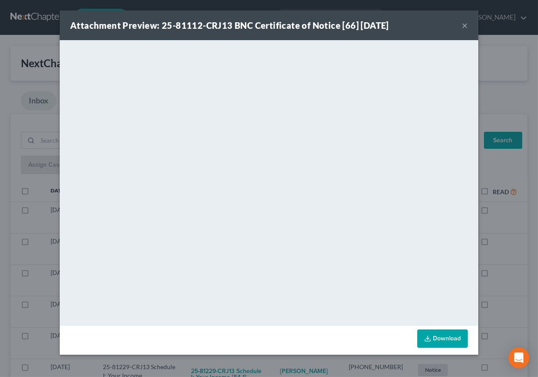
click at [283, 360] on div "Attachment Preview: 25-81112-CRJ13 BNC Certificate of Notice [66] [DATE] × <obj…" at bounding box center [269, 188] width 538 height 377
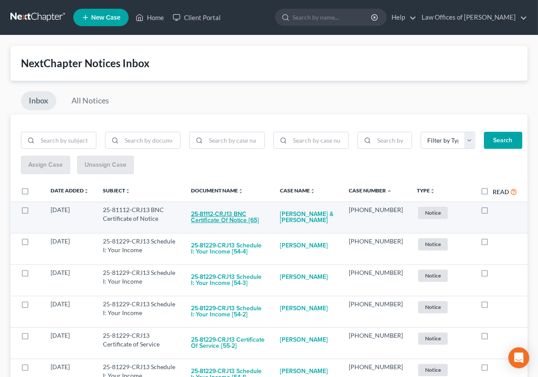
click at [253, 213] on button "25-81112-CRJ13 BNC Certificate of Notice [65]" at bounding box center [228, 217] width 75 height 24
checkbox input "true"
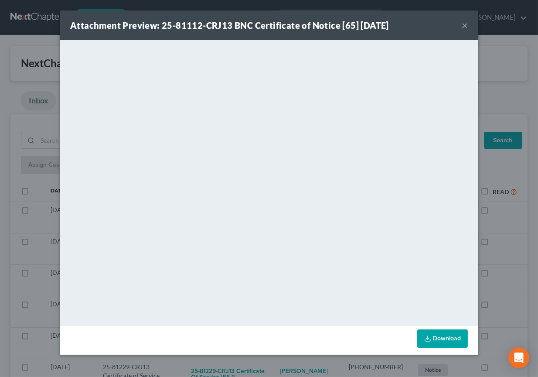
click at [280, 361] on div "Attachment Preview: 25-81112-CRJ13 BNC Certificate of Notice [65] [DATE] × <obj…" at bounding box center [269, 188] width 538 height 377
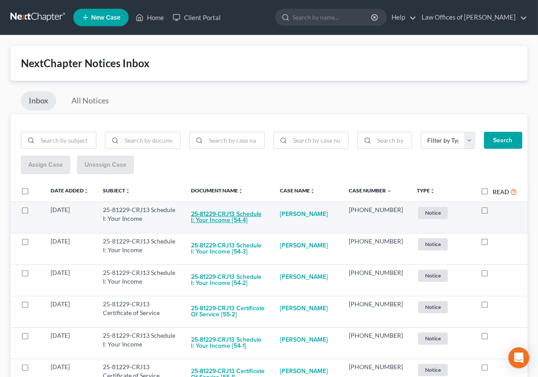
click at [254, 210] on button "25-81229-CRJ13 Schedule I: Your Income [54-4]" at bounding box center [228, 217] width 75 height 24
checkbox input "true"
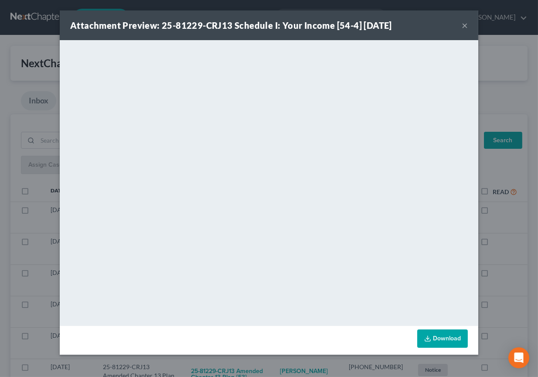
click at [281, 359] on div "Attachment Preview: 25-81229-CRJ13 Schedule I: Your Income [54-4] [DATE] × <obj…" at bounding box center [269, 188] width 538 height 377
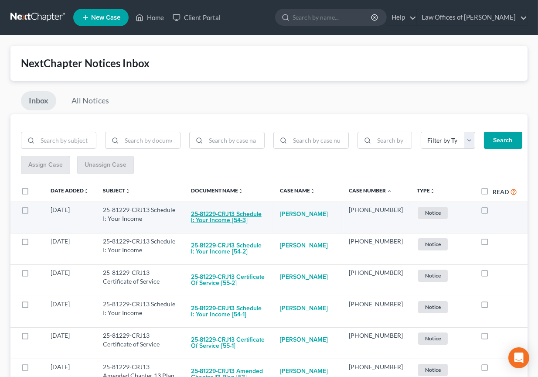
click at [266, 210] on button "25-81229-CRJ13 Schedule I: Your Income [54-3]" at bounding box center [228, 217] width 75 height 24
checkbox input "true"
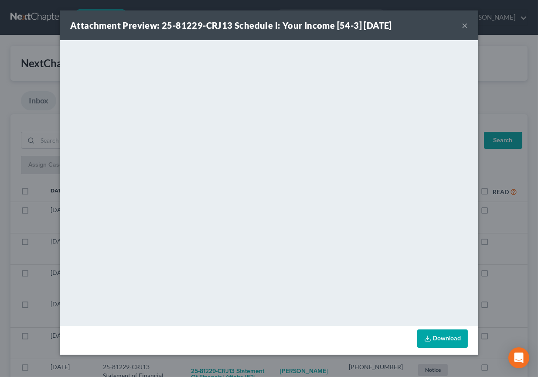
click at [284, 362] on div "Attachment Preview: 25-81229-CRJ13 Schedule I: Your Income [54-3] [DATE] × <obj…" at bounding box center [269, 188] width 538 height 377
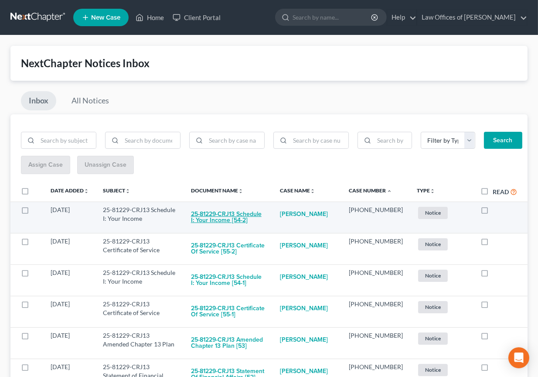
click at [266, 211] on button "25-81229-CRJ13 Schedule I: Your Income [54-2]" at bounding box center [228, 217] width 75 height 24
checkbox input "true"
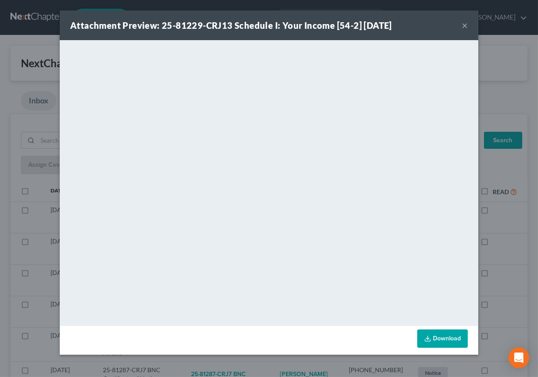
click at [290, 362] on div "Attachment Preview: 25-81229-CRJ13 Schedule I: Your Income [54-2] [DATE] × <obj…" at bounding box center [269, 188] width 538 height 377
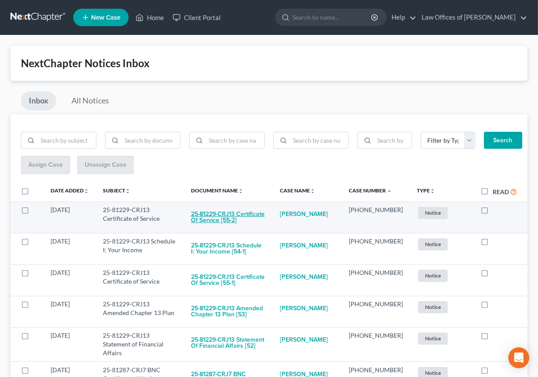
click at [250, 217] on button "25-81229-CRJ13 Certificate of Service [55-2]" at bounding box center [228, 217] width 75 height 24
checkbox input "true"
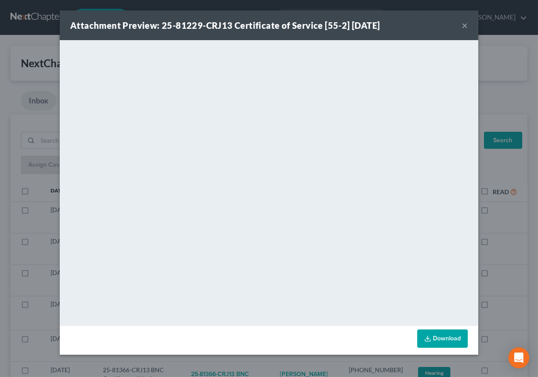
click at [286, 366] on div "Attachment Preview: 25-81229-CRJ13 Certificate of Service [55-2] [DATE] × <obje…" at bounding box center [269, 188] width 538 height 377
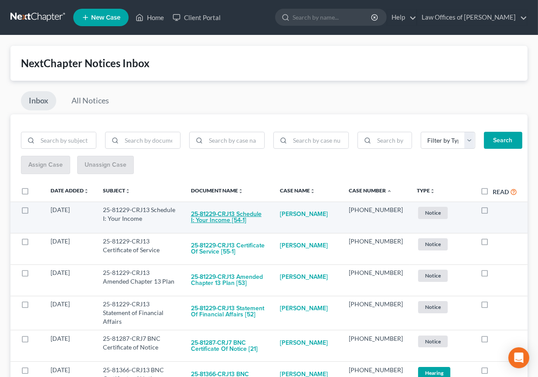
click at [266, 210] on button "25-81229-CRJ13 Schedule I: Your Income [54-1]" at bounding box center [228, 217] width 75 height 24
checkbox input "true"
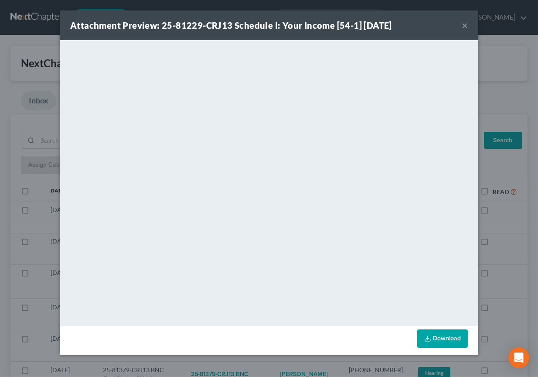
click at [268, 358] on div "Attachment Preview: 25-81229-CRJ13 Schedule I: Your Income [54-1] [DATE] × <obj…" at bounding box center [269, 188] width 538 height 377
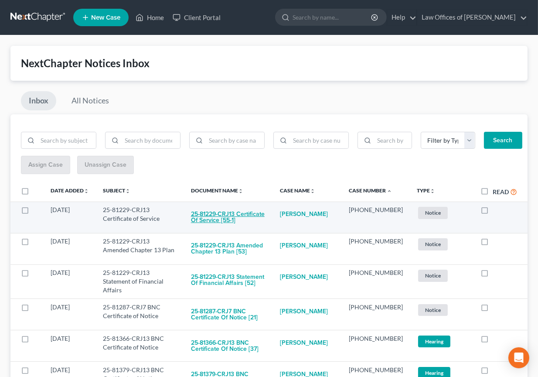
click at [257, 214] on button "25-81229-CRJ13 Certificate of Service [55-1]" at bounding box center [228, 217] width 75 height 24
checkbox input "true"
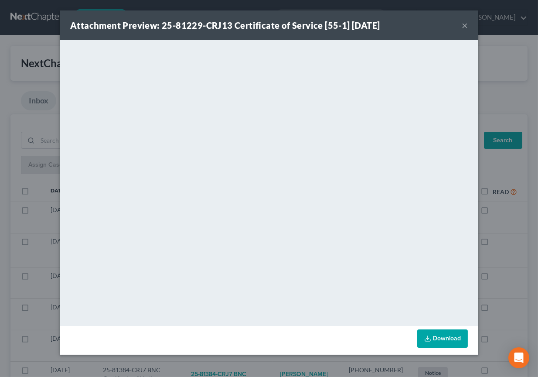
click at [271, 361] on div "Attachment Preview: 25-81229-CRJ13 Certificate of Service [55-1] [DATE] × <obje…" at bounding box center [269, 188] width 538 height 377
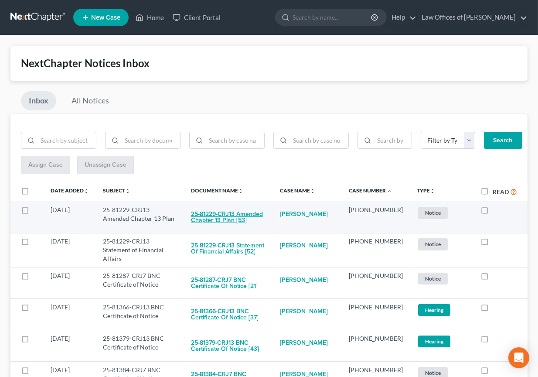
click at [259, 217] on button "25-81229-CRJ13 Amended Chapter 13 Plan [53]" at bounding box center [228, 217] width 75 height 24
checkbox input "true"
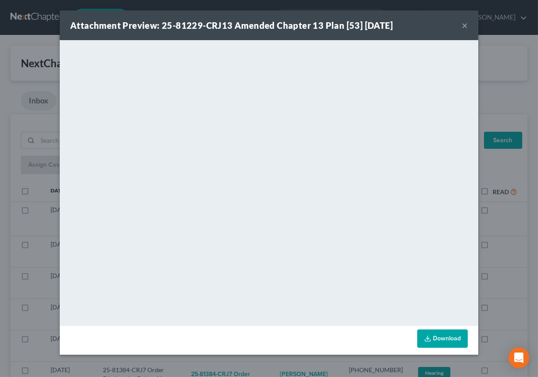
click at [269, 361] on div "Attachment Preview: 25-81229-CRJ13 Amended Chapter 13 Plan [53] [DATE] × <objec…" at bounding box center [269, 188] width 538 height 377
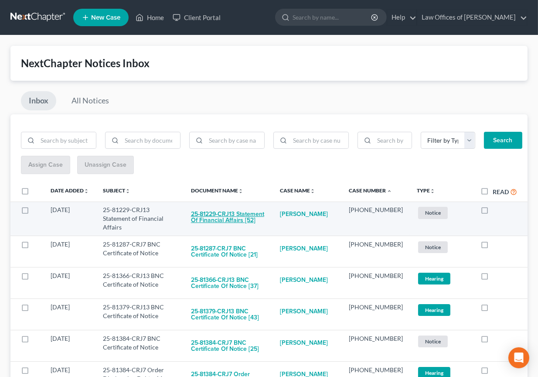
click at [252, 213] on button "25-81229-CRJ13 Statement of Financial Affairs [52]" at bounding box center [228, 217] width 75 height 24
checkbox input "true"
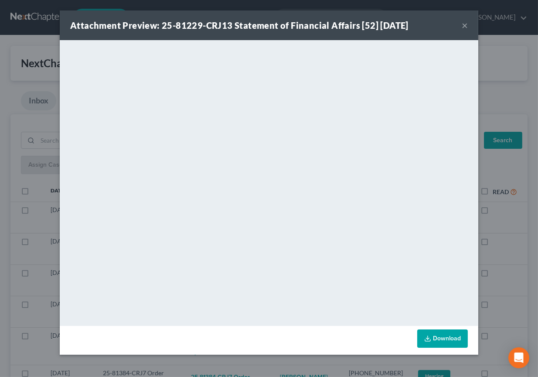
click at [260, 370] on div "Attachment Preview: 25-81229-CRJ13 Statement of Financial Affairs [52] [DATE] ×…" at bounding box center [269, 188] width 538 height 377
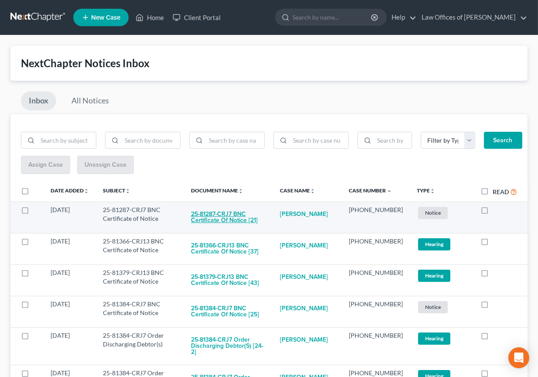
click at [245, 213] on button "25-81287-CRJ7 BNC Certificate of Notice [21]" at bounding box center [228, 217] width 75 height 24
checkbox input "true"
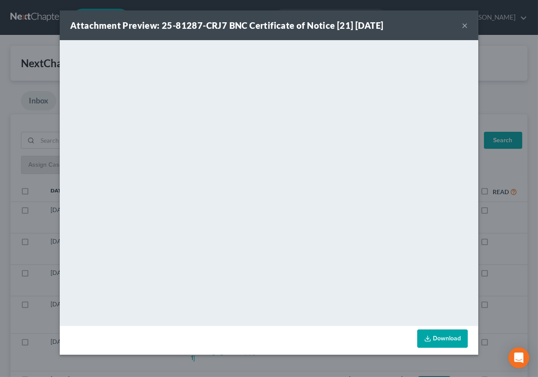
click at [271, 365] on div "Attachment Preview: 25-81287-CRJ7 BNC Certificate of Notice [21] [DATE] × <obje…" at bounding box center [269, 188] width 538 height 377
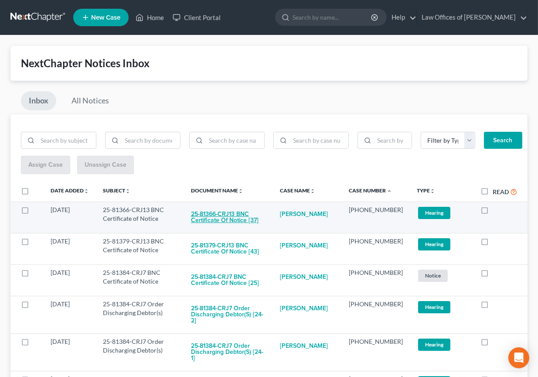
click at [257, 215] on button "25-81366-CRJ13 BNC Certificate of Notice [37]" at bounding box center [228, 217] width 75 height 24
checkbox input "true"
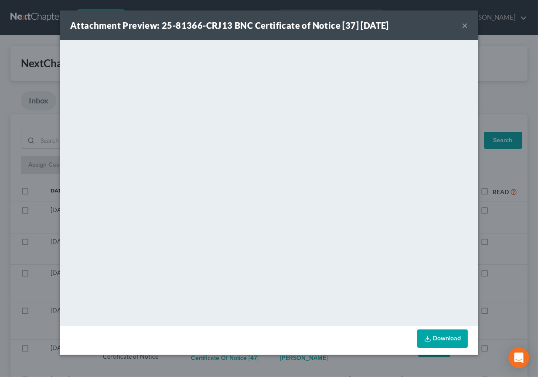
click at [280, 358] on div "Attachment Preview: 25-81366-CRJ13 BNC Certificate of Notice [37] [DATE] × <obj…" at bounding box center [269, 188] width 538 height 377
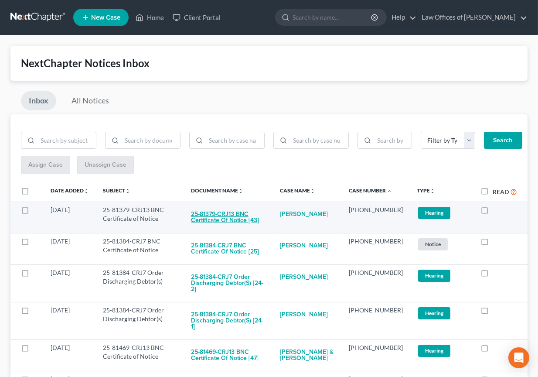
click at [266, 216] on button "25-81379-CRJ13 BNC Certificate of Notice [43]" at bounding box center [228, 217] width 75 height 24
checkbox input "true"
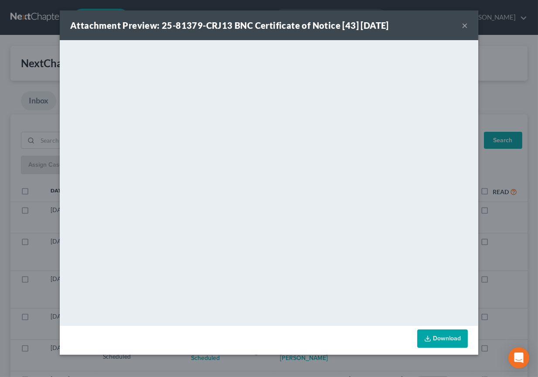
click at [275, 358] on div "Attachment Preview: 25-81379-CRJ13 BNC Certificate of Notice [43] [DATE] × <obj…" at bounding box center [269, 188] width 538 height 377
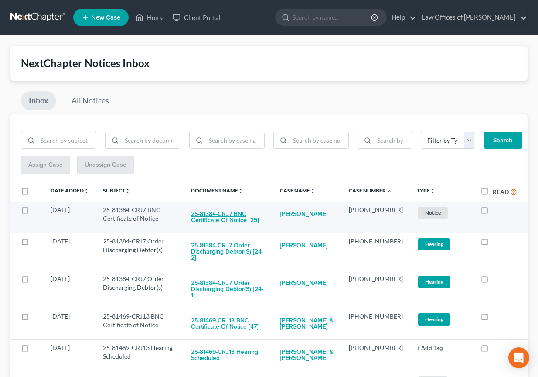
click at [257, 208] on button "25-81384-CRJ7 BNC Certificate of Notice [25]" at bounding box center [228, 217] width 75 height 24
checkbox input "true"
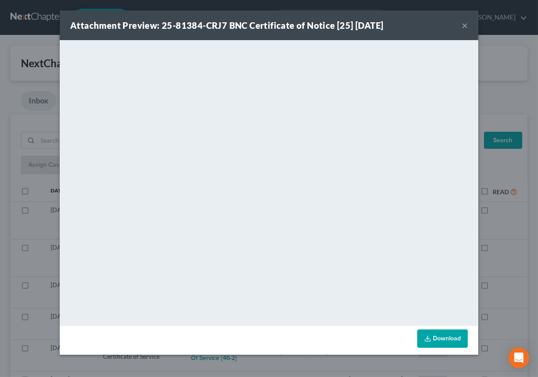
click at [283, 360] on div "Attachment Preview: 25-81384-CRJ7 BNC Certificate of Notice [25] [DATE] × <obje…" at bounding box center [269, 188] width 538 height 377
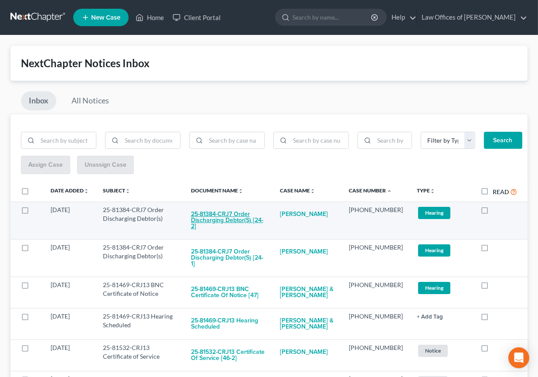
click at [265, 222] on button "25-81384-CRJ7 Order Discharging Debtor(s) [24-2]" at bounding box center [228, 220] width 75 height 30
checkbox input "true"
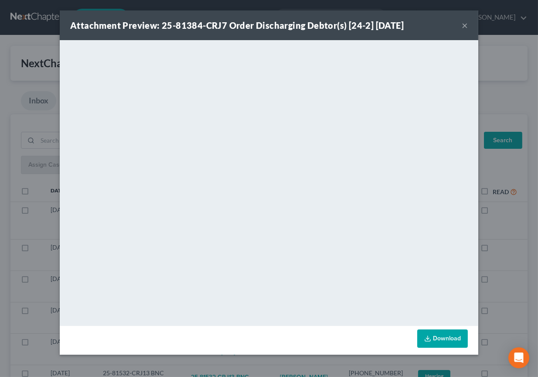
click at [290, 359] on div "Attachment Preview: 25-81384-CRJ7 Order Discharging Debtor(s) [24-2] [DATE] × D…" at bounding box center [269, 188] width 538 height 377
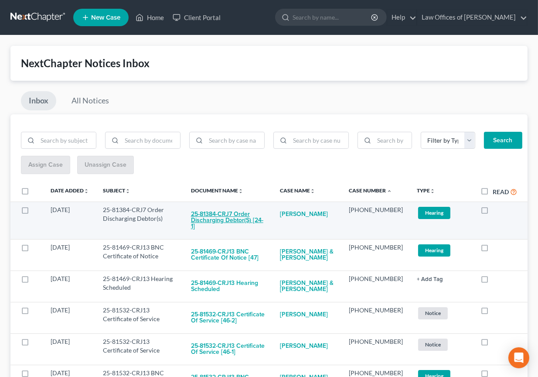
click at [257, 215] on button "25-81384-CRJ7 Order Discharging Debtor(s) [24-1]" at bounding box center [228, 220] width 75 height 30
checkbox input "true"
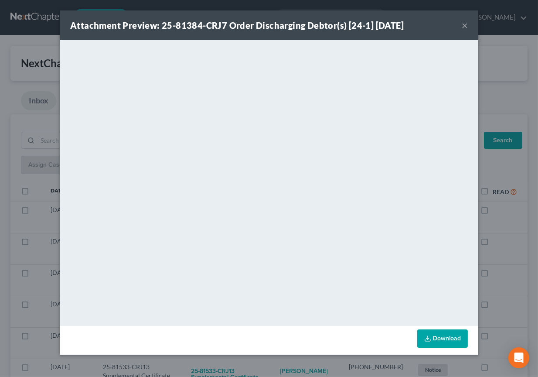
click at [266, 373] on div "Attachment Preview: 25-81384-CRJ7 Order Discharging Debtor(s) [24-1] [DATE] × D…" at bounding box center [269, 188] width 538 height 377
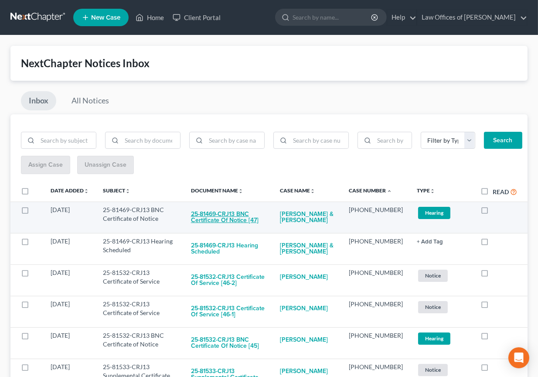
click at [249, 213] on button "25-81469-CRJ13 BNC Certificate of Notice [47]" at bounding box center [228, 217] width 75 height 24
checkbox input "true"
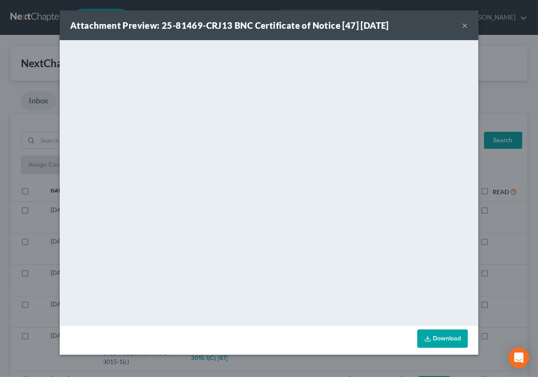
click at [274, 362] on div "Attachment Preview: 25-81469-CRJ13 BNC Certificate of Notice [47] [DATE] × <obj…" at bounding box center [269, 188] width 538 height 377
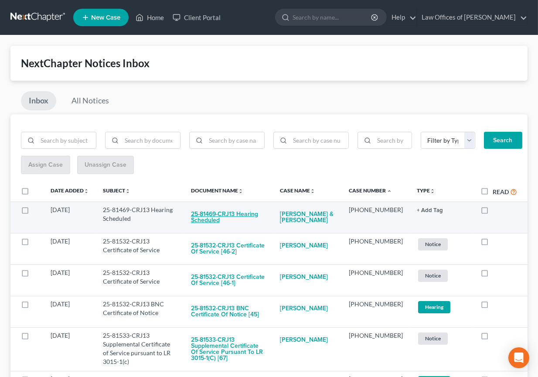
click at [249, 214] on button "25-81469-CRJ13 Hearing Scheduled" at bounding box center [228, 217] width 75 height 24
checkbox input "true"
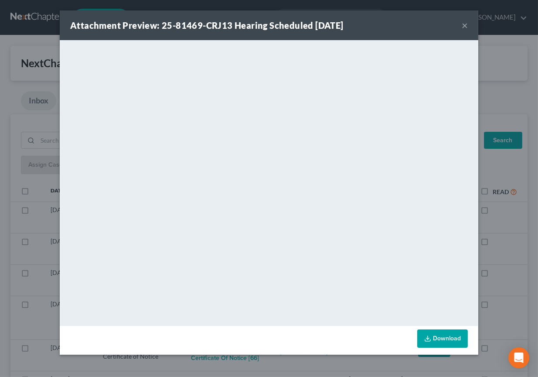
click at [281, 368] on div "Attachment Preview: 25-81469-CRJ13 Hearing Scheduled [DATE] × <object ng-attr-d…" at bounding box center [269, 188] width 538 height 377
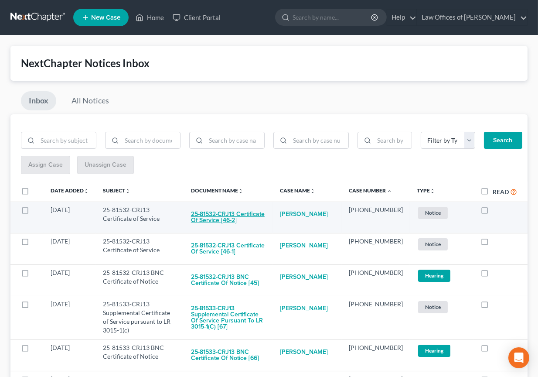
click at [220, 216] on button "25-81532-CRJ13 Certificate of Service [46-2]" at bounding box center [228, 217] width 75 height 24
checkbox input "true"
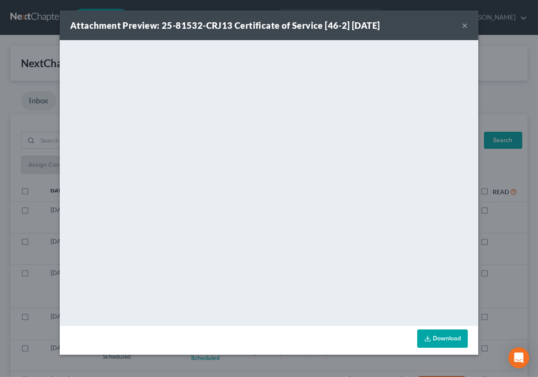
click at [268, 350] on div "Download" at bounding box center [269, 340] width 419 height 29
click at [267, 353] on div "Download" at bounding box center [269, 340] width 419 height 29
click at [267, 356] on div "Attachment Preview: 25-81532-CRJ13 Certificate of Service [46-2] [DATE] × <obje…" at bounding box center [269, 188] width 538 height 377
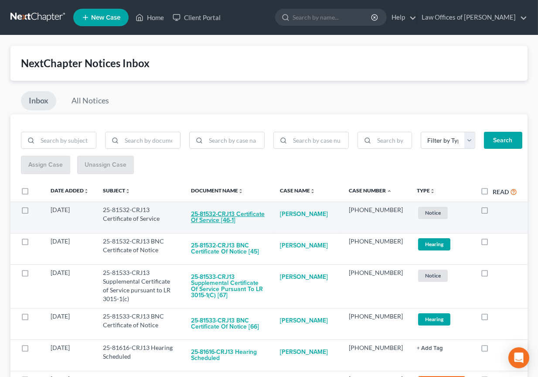
click at [266, 214] on button "25-81532-CRJ13 Certificate of Service [46-1]" at bounding box center [228, 217] width 75 height 24
checkbox input "true"
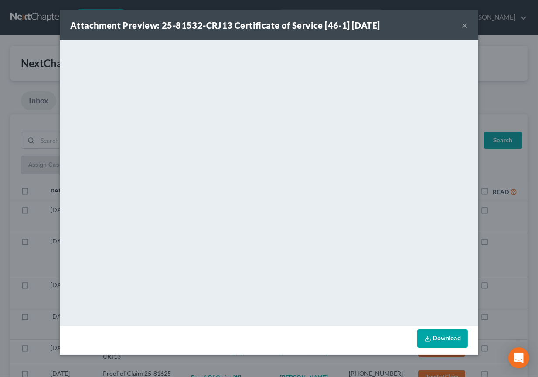
click at [287, 361] on div "Attachment Preview: 25-81532-CRJ13 Certificate of Service [46-1] [DATE] × <obje…" at bounding box center [269, 188] width 538 height 377
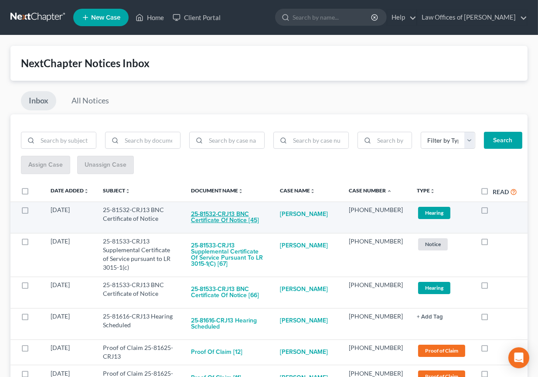
click at [249, 211] on button "25-81532-CRJ13 BNC Certificate of Notice [45]" at bounding box center [228, 217] width 75 height 24
checkbox input "true"
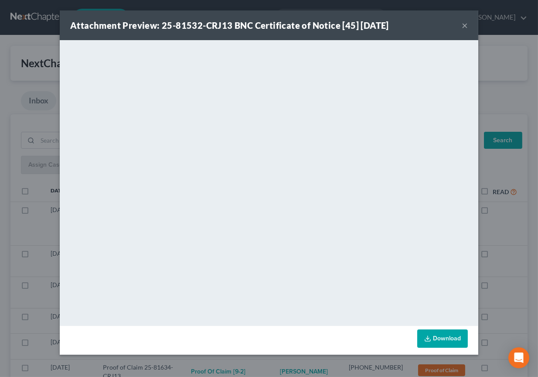
click at [283, 365] on div "Attachment Preview: 25-81532-CRJ13 BNC Certificate of Notice [45] [DATE] × <obj…" at bounding box center [269, 188] width 538 height 377
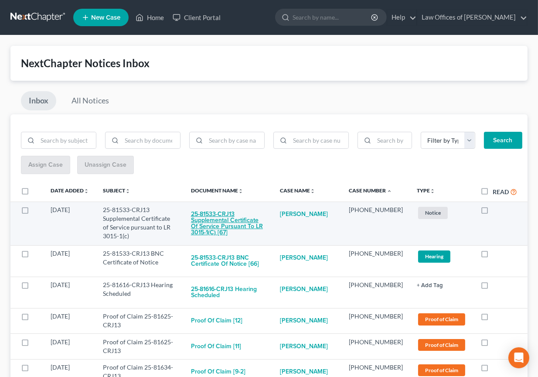
click at [251, 210] on button "25-81533-CRJ13 Supplemental Certificate of Service pursuant to LR 3015-1(c) [67]" at bounding box center [228, 223] width 75 height 36
checkbox input "true"
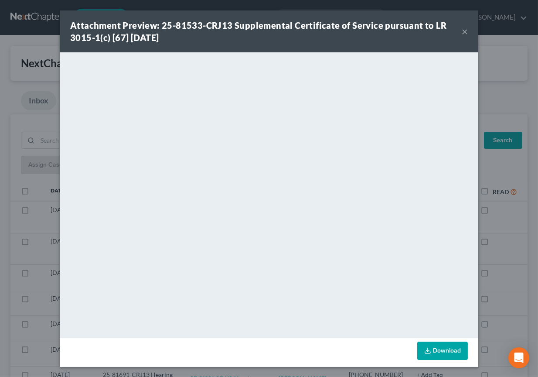
click at [292, 370] on div "Attachment Preview: 25-81533-CRJ13 Supplemental Certificate of Service pursuant…" at bounding box center [269, 188] width 538 height 377
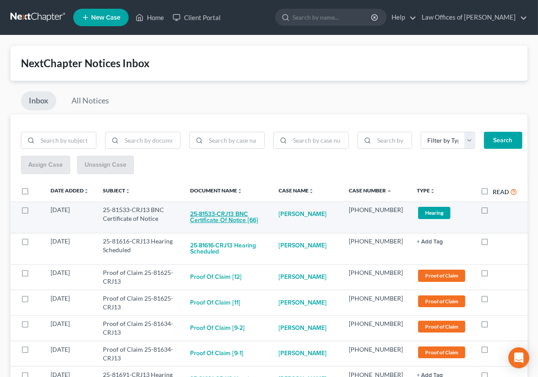
click at [263, 216] on button "25-81533-CRJ13 BNC Certificate of Notice [66]" at bounding box center [227, 217] width 75 height 24
checkbox input "true"
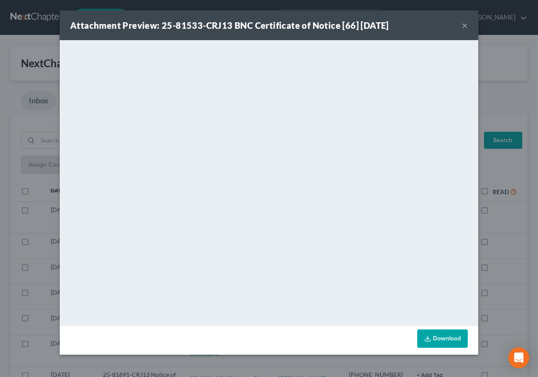
click at [289, 360] on div "Attachment Preview: 25-81533-CRJ13 BNC Certificate of Notice [66] [DATE] × <obj…" at bounding box center [269, 188] width 538 height 377
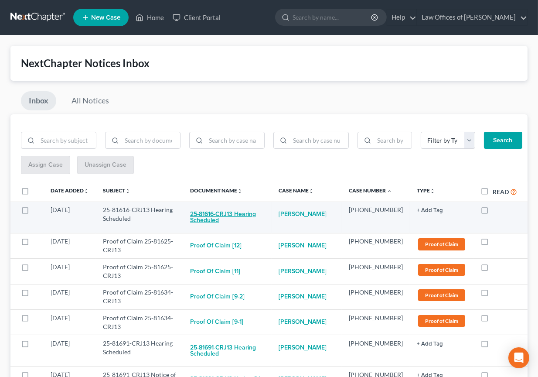
click at [239, 210] on button "25-81616-CRJ13 Hearing Scheduled" at bounding box center [227, 217] width 75 height 24
checkbox input "true"
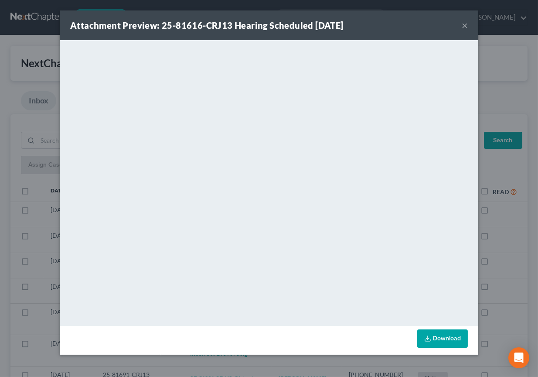
click at [265, 369] on div "Attachment Preview: 25-81616-CRJ13 Hearing Scheduled [DATE] × <object ng-attr-d…" at bounding box center [269, 188] width 538 height 377
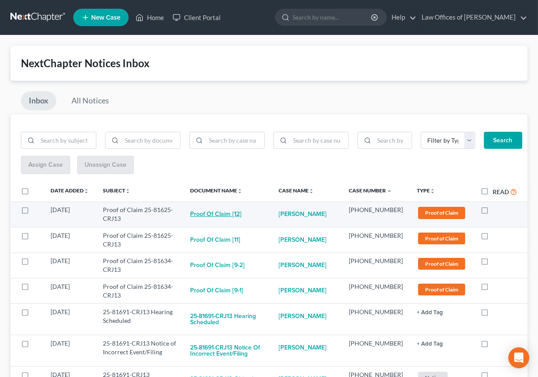
click at [231, 205] on button "Proof of Claim [12]" at bounding box center [215, 213] width 51 height 17
checkbox input "true"
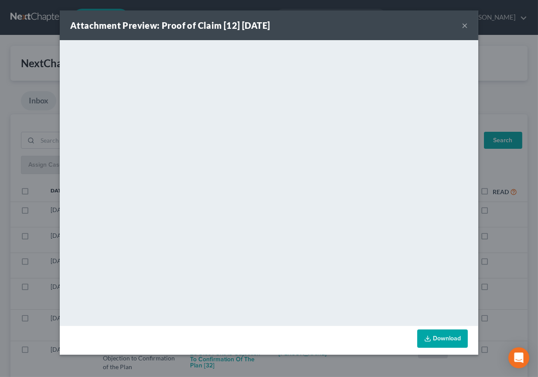
click at [249, 366] on div "Attachment Preview: Proof of Claim [12] [DATE] × <object ng-attr-data='[URL][DO…" at bounding box center [269, 188] width 538 height 377
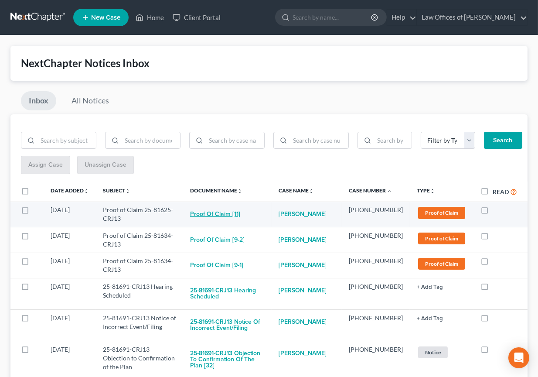
click at [233, 209] on button "Proof of Claim [11]" at bounding box center [215, 213] width 50 height 17
checkbox input "true"
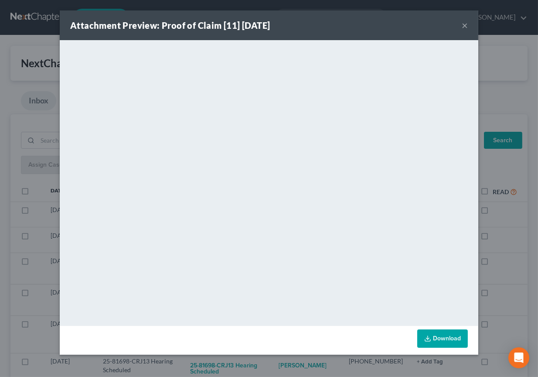
click at [264, 364] on div "Attachment Preview: Proof of Claim [11] [DATE] × <object ng-attr-data='[URL][DO…" at bounding box center [269, 188] width 538 height 377
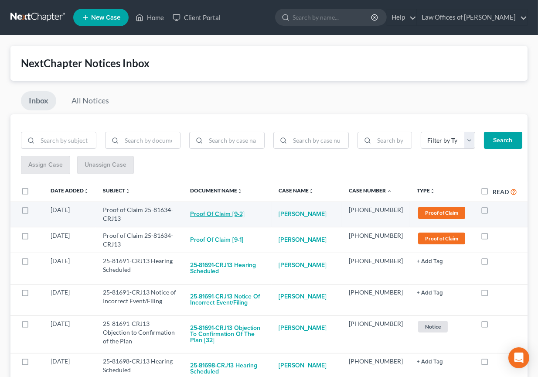
click at [237, 219] on button "Proof of Claim [9-2]" at bounding box center [217, 213] width 55 height 17
checkbox input "true"
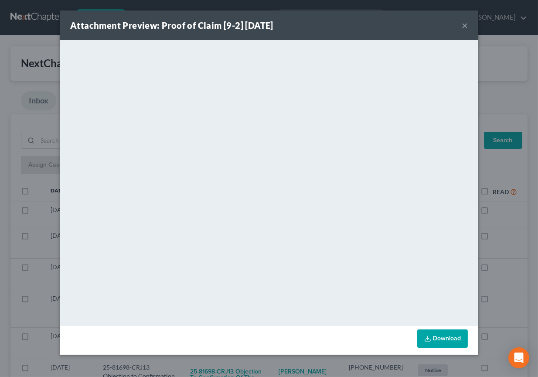
click at [251, 364] on div "Attachment Preview: Proof of Claim [9-2] [DATE] × <object ng-attr-data='[URL][D…" at bounding box center [269, 188] width 538 height 377
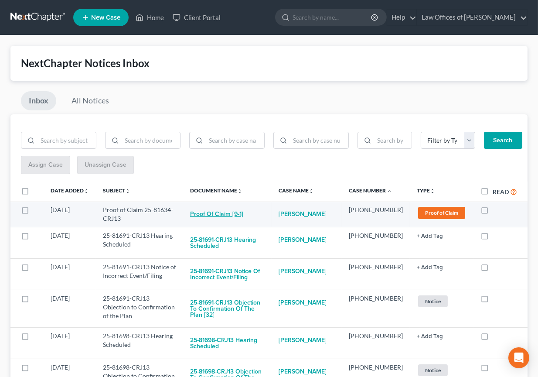
click at [235, 219] on button "Proof of Claim [9-1]" at bounding box center [216, 213] width 53 height 17
checkbox input "true"
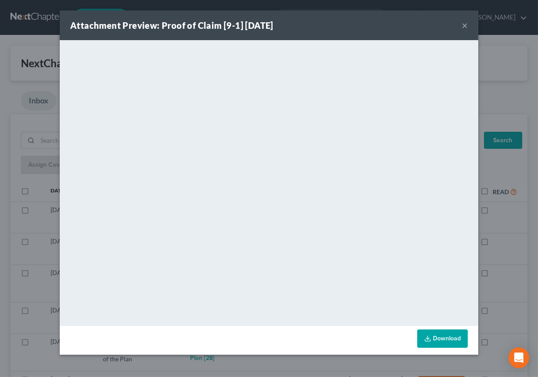
click at [270, 361] on div "Attachment Preview: Proof of Claim [9-1] [DATE] × <object ng-attr-data='[URL][D…" at bounding box center [269, 188] width 538 height 377
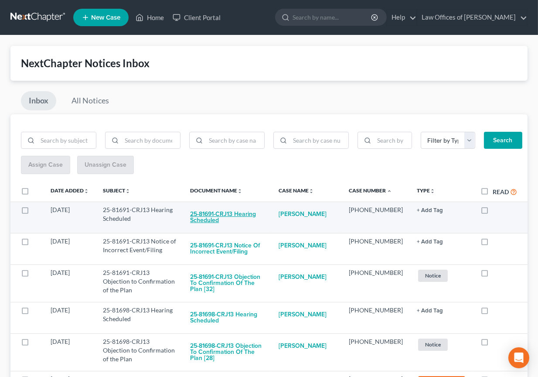
click at [239, 213] on button "25-81691-CRJ13 Hearing Scheduled" at bounding box center [227, 217] width 75 height 24
checkbox input "true"
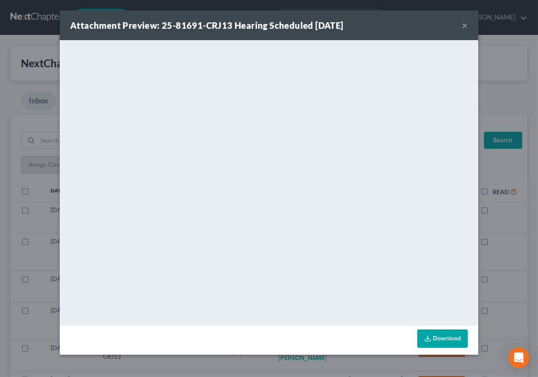
click at [268, 362] on div "Attachment Preview: 25-81691-CRJ13 Hearing Scheduled [DATE] × <object ng-attr-d…" at bounding box center [269, 188] width 538 height 377
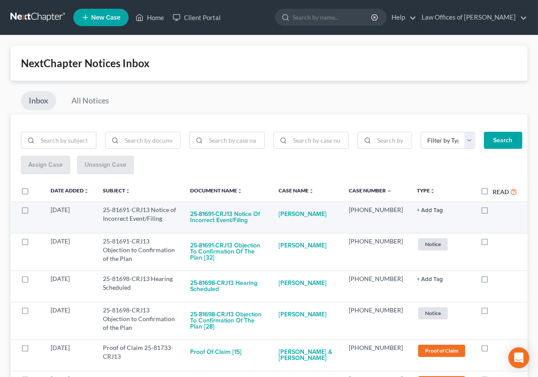
click at [240, 203] on td "25-81691-CRJ13 Notice of Incorrect Event/Filing" at bounding box center [227, 217] width 89 height 31
click at [234, 223] on button "25-81691-CRJ13 Notice of Incorrect Event/Filing" at bounding box center [227, 217] width 75 height 24
checkbox input "true"
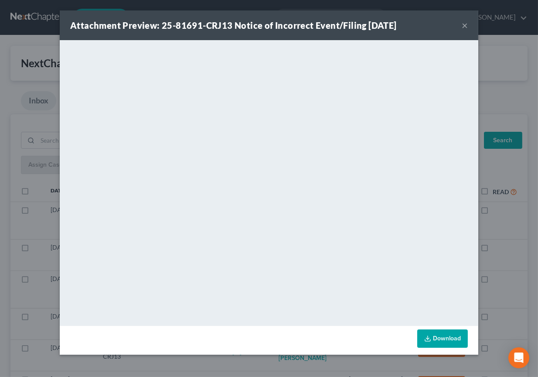
click at [289, 362] on div "Attachment Preview: 25-81691-CRJ13 Notice of Incorrect Event/Filing [DATE] × Do…" at bounding box center [269, 188] width 538 height 377
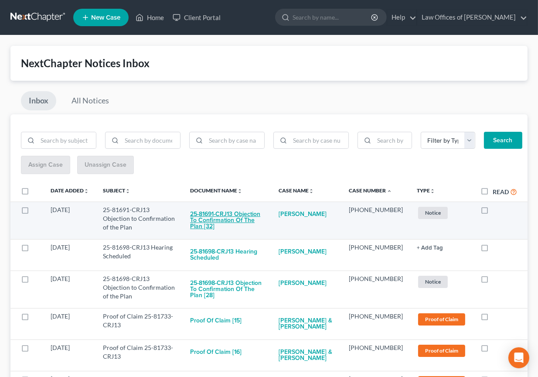
click at [237, 207] on button "25-81691-CRJ13 Objection to Confirmation of the Plan [32]" at bounding box center [227, 220] width 75 height 30
checkbox input "true"
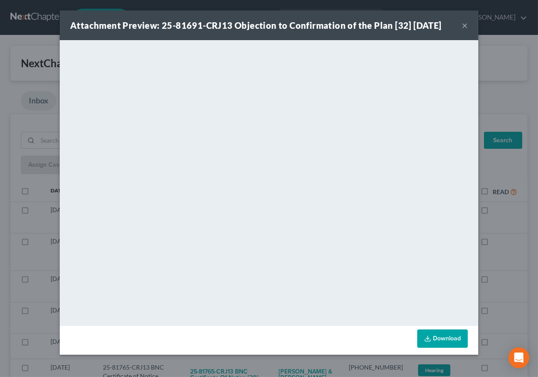
click at [262, 369] on div "Attachment Preview: 25-81691-CRJ13 Objection to Confirmation of the Plan [32] […" at bounding box center [269, 188] width 538 height 377
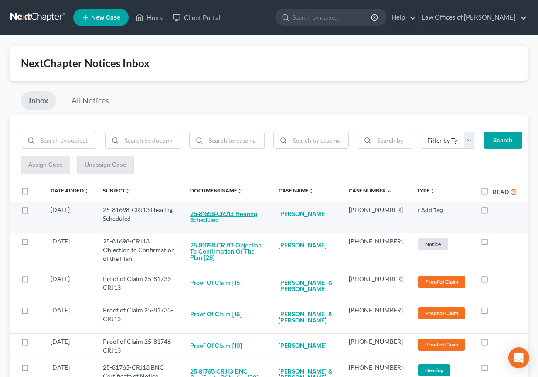
click at [243, 216] on button "25-81698-CRJ13 Hearing Scheduled" at bounding box center [227, 217] width 75 height 24
checkbox input "true"
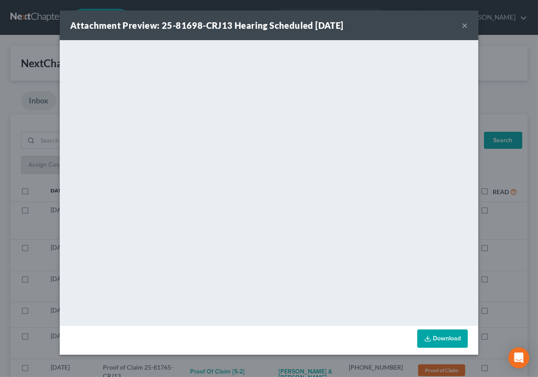
click at [220, 356] on div "Attachment Preview: 25-81698-CRJ13 Hearing Scheduled [DATE] × <object ng-attr-d…" at bounding box center [269, 188] width 538 height 377
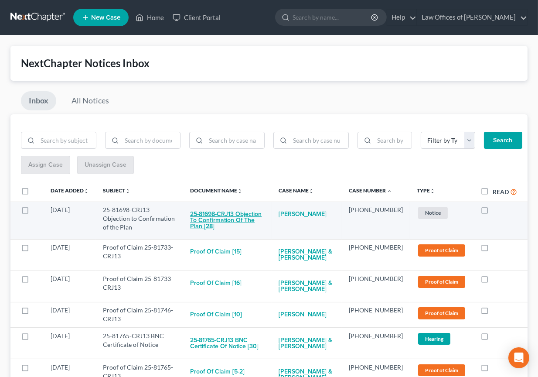
click at [241, 216] on button "25-81698-CRJ13 Objection to Confirmation of the Plan [28]" at bounding box center [227, 220] width 75 height 30
checkbox input "true"
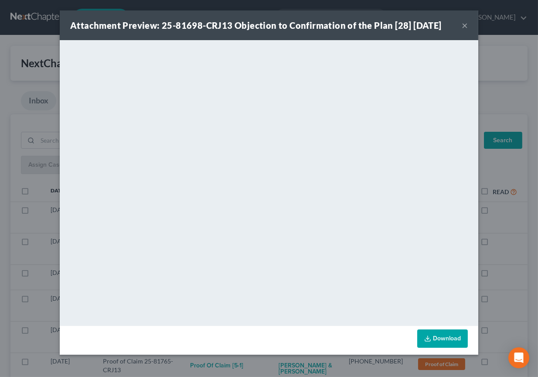
click at [256, 369] on div "Attachment Preview: 25-81698-CRJ13 Objection to Confirmation of the Plan [28] […" at bounding box center [269, 188] width 538 height 377
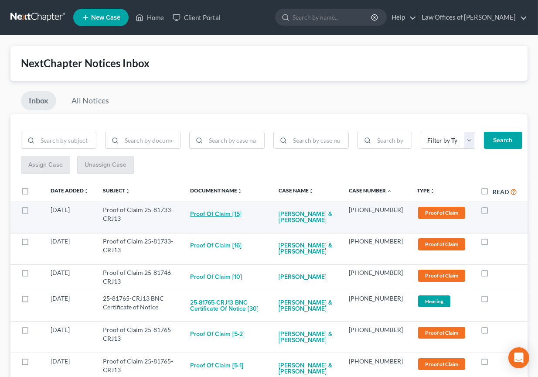
click at [230, 216] on button "Proof of Claim [15]" at bounding box center [215, 213] width 51 height 17
checkbox input "true"
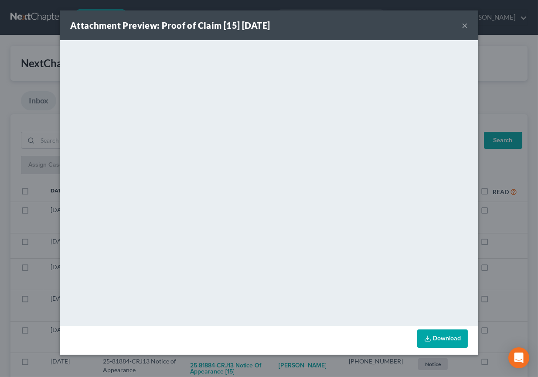
click at [291, 371] on div "Attachment Preview: Proof of Claim [15] [DATE] × <object ng-attr-data='[URL][DO…" at bounding box center [269, 188] width 538 height 377
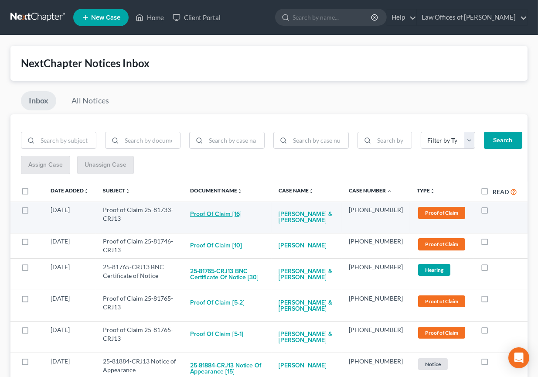
click at [232, 212] on button "Proof of Claim [16]" at bounding box center [215, 213] width 51 height 17
checkbox input "true"
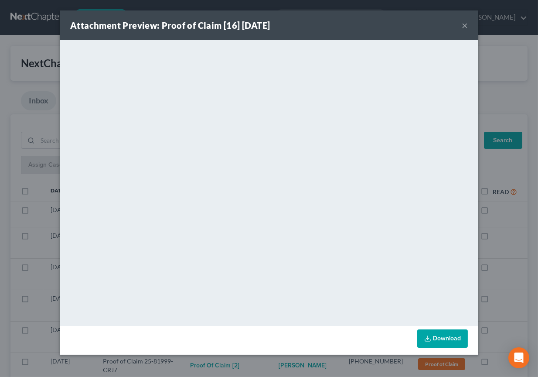
click at [234, 363] on div "Attachment Preview: Proof of Claim [16] [DATE] × <object ng-attr-data='[URL][DO…" at bounding box center [269, 188] width 538 height 377
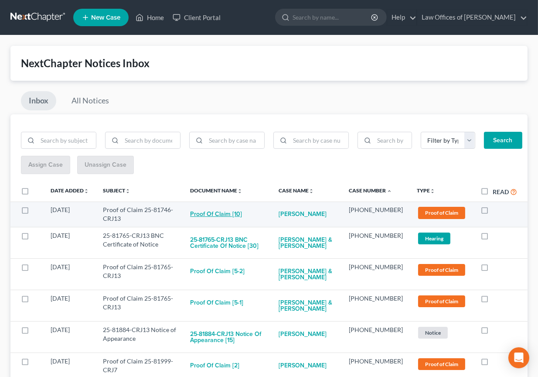
click at [220, 215] on button "Proof of Claim [10]" at bounding box center [216, 213] width 52 height 17
checkbox input "true"
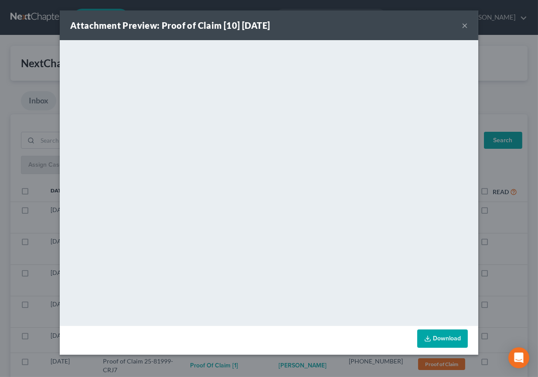
click at [251, 357] on div "Attachment Preview: Proof of Claim [10] [DATE] × <object ng-attr-data='[URL][DO…" at bounding box center [269, 188] width 538 height 377
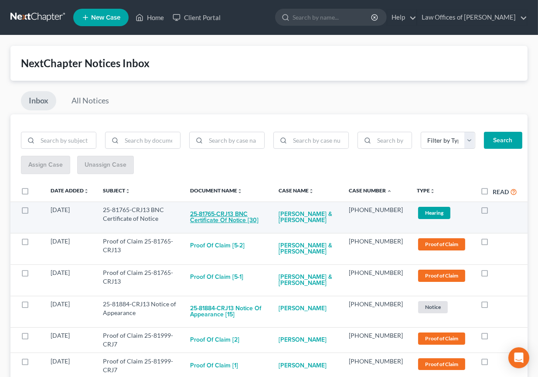
click at [232, 216] on button "25-81765-CRJ13 BNC Certificate of Notice [30]" at bounding box center [227, 217] width 75 height 24
checkbox input "true"
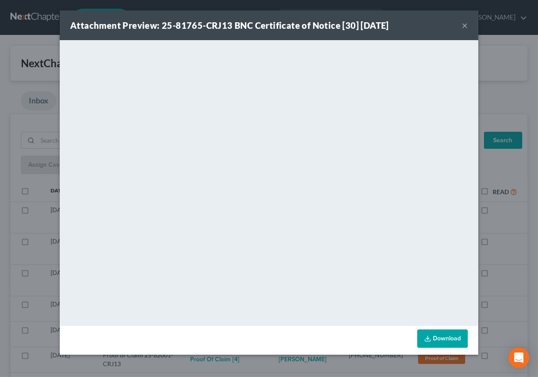
click at [258, 362] on div "Attachment Preview: 25-81765-CRJ13 BNC Certificate of Notice [30] [DATE] × <obj…" at bounding box center [269, 188] width 538 height 377
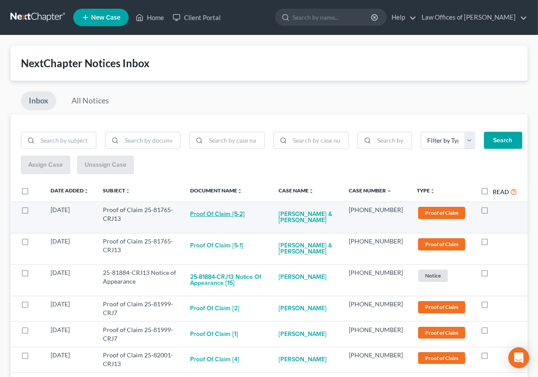
click at [230, 215] on button "Proof of Claim [5-2]" at bounding box center [217, 213] width 55 height 17
checkbox input "true"
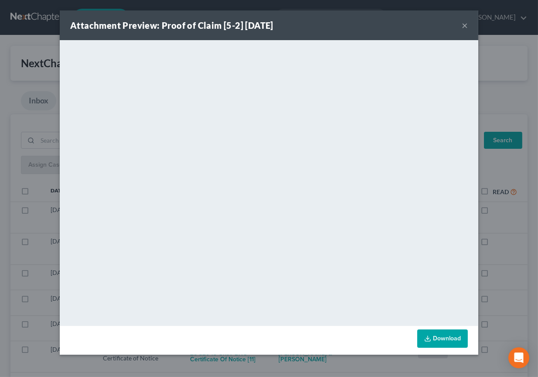
click at [243, 367] on div "Attachment Preview: Proof of Claim [5-2] [DATE] × <object ng-attr-data='[URL][D…" at bounding box center [269, 188] width 538 height 377
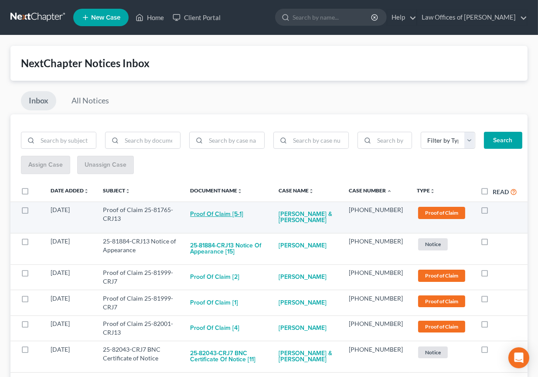
click at [214, 211] on button "Proof of Claim [5-1]" at bounding box center [216, 213] width 53 height 17
checkbox input "true"
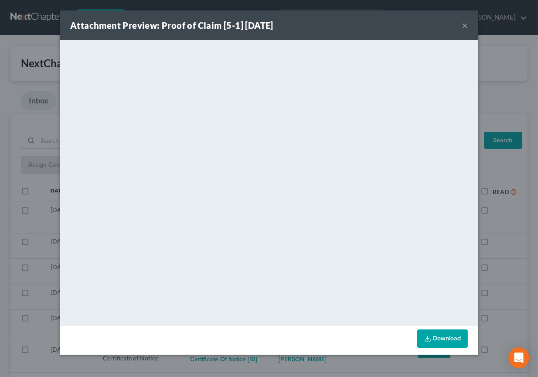
click at [255, 364] on div "Attachment Preview: Proof of Claim [5-1] [DATE] × <object ng-attr-data='[URL][D…" at bounding box center [269, 188] width 538 height 377
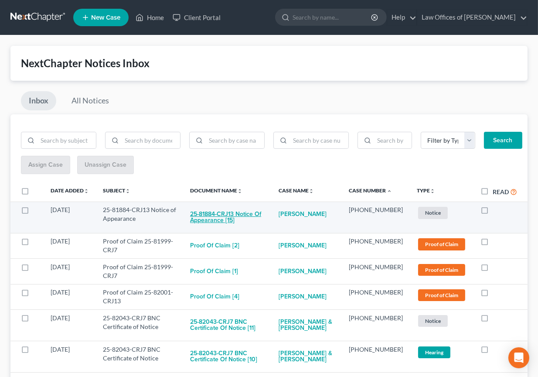
click at [235, 211] on button "25-81884-CRJ13 Notice of Appearance [15]" at bounding box center [227, 217] width 75 height 24
checkbox input "true"
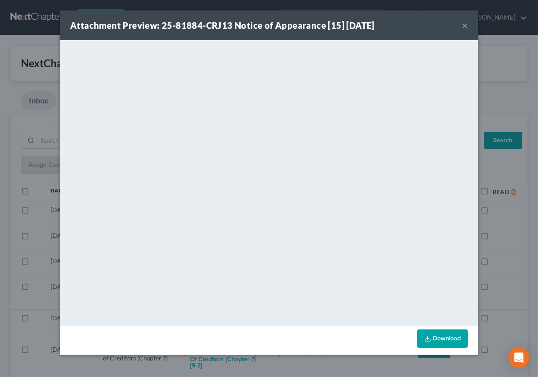
click at [226, 365] on div "Attachment Preview: 25-81884-CRJ13 Notice of Appearance [15] [DATE] × <object n…" at bounding box center [269, 188] width 538 height 377
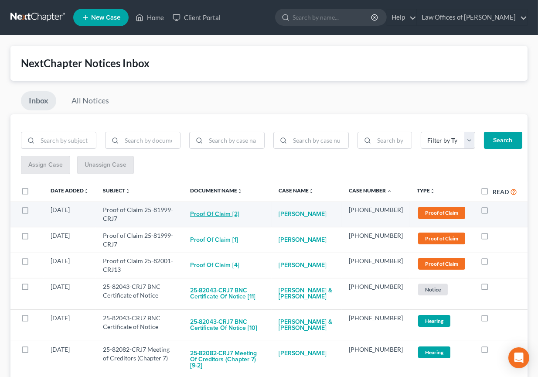
click at [238, 210] on button "Proof of Claim [2]" at bounding box center [214, 213] width 49 height 17
checkbox input "true"
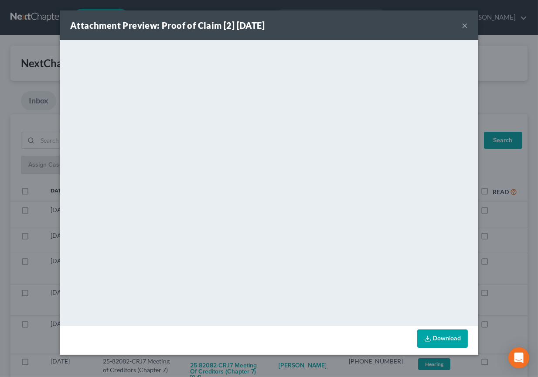
click at [216, 360] on div "Attachment Preview: Proof of Claim [2] [DATE] × <object ng-attr-data='[URL][DOM…" at bounding box center [269, 188] width 538 height 377
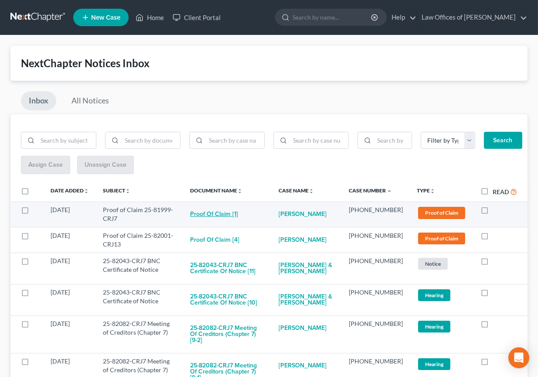
click at [226, 217] on button "Proof of Claim [1]" at bounding box center [214, 213] width 48 height 17
checkbox input "true"
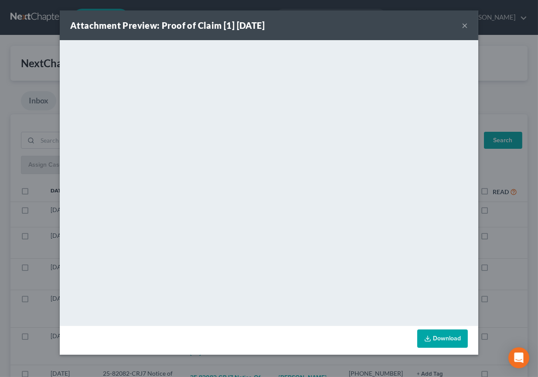
click at [267, 356] on div "Attachment Preview: Proof of Claim [1] [DATE] × <object ng-attr-data='[URL][DOM…" at bounding box center [269, 188] width 538 height 377
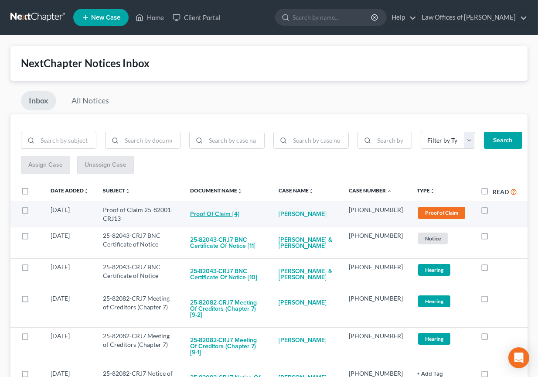
click at [238, 213] on button "Proof of Claim [4]" at bounding box center [214, 213] width 49 height 17
checkbox input "true"
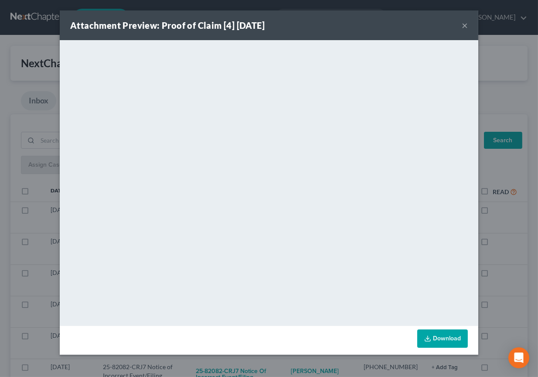
click at [283, 362] on div "Attachment Preview: Proof of Claim [4] [DATE] × <object ng-attr-data='[URL][DOM…" at bounding box center [269, 188] width 538 height 377
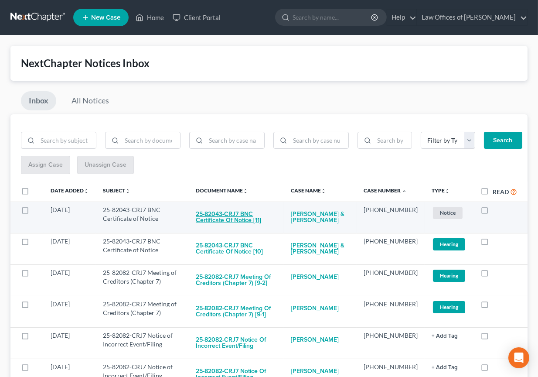
click at [253, 213] on button "25-82043-CRJ7 BNC Certificate of Notice [11]" at bounding box center [236, 217] width 81 height 24
checkbox input "true"
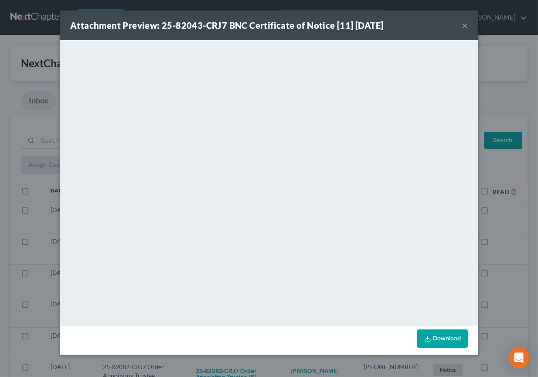
click at [284, 364] on div "Attachment Preview: 25-82043-CRJ7 BNC Certificate of Notice [11] [DATE] × <obje…" at bounding box center [269, 188] width 538 height 377
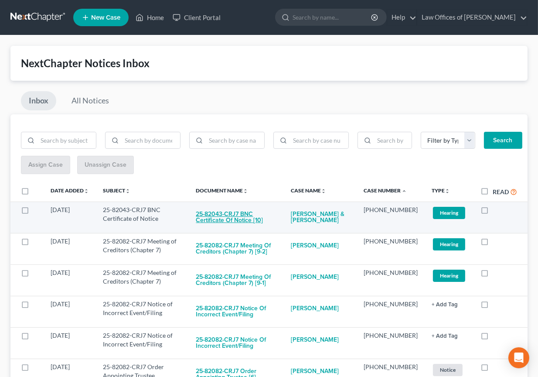
click at [260, 216] on button "25-82043-CRJ7 BNC Certificate of Notice [10]" at bounding box center [236, 217] width 81 height 24
checkbox input "true"
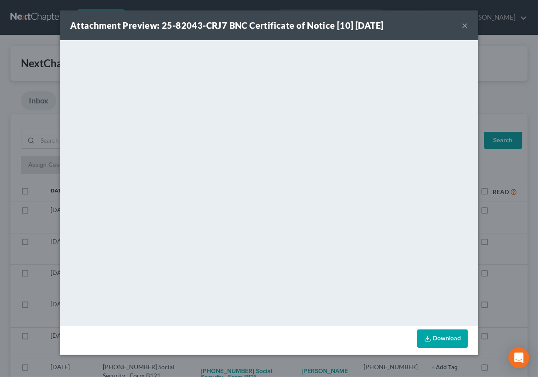
click at [289, 356] on div "Attachment Preview: 25-82043-CRJ7 BNC Certificate of Notice [10] [DATE] × <obje…" at bounding box center [269, 188] width 538 height 377
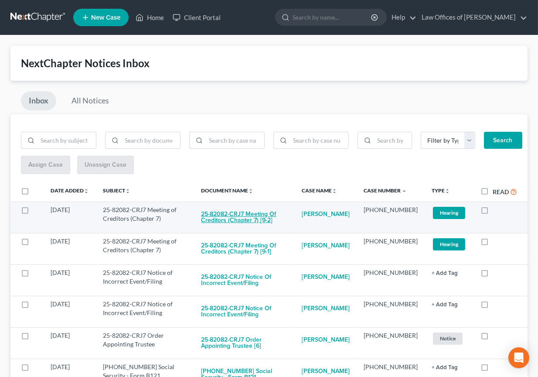
click at [265, 221] on button "25-82082-CRJ7 Meeting of Creditors (Chapter 7) [9-2]" at bounding box center [245, 217] width 86 height 24
checkbox input "true"
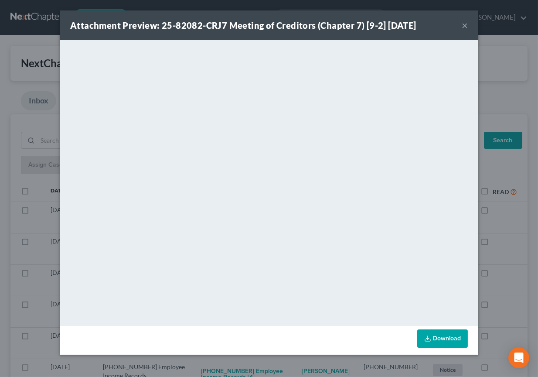
click at [276, 370] on div "Attachment Preview: 25-82082-CRJ7 Meeting of Creditors (Chapter 7) [9-2] [DATE]…" at bounding box center [269, 188] width 538 height 377
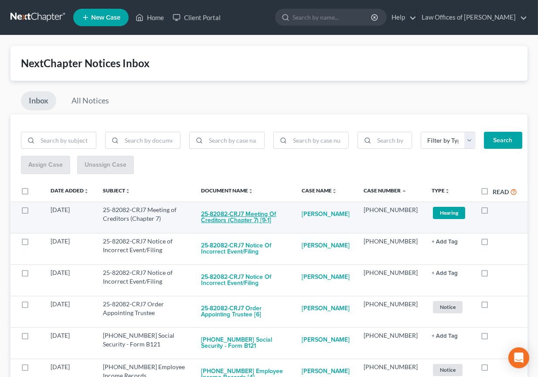
click at [267, 207] on button "25-82082-CRJ7 Meeting of Creditors (Chapter 7) [9-1]" at bounding box center [245, 217] width 86 height 24
checkbox input "true"
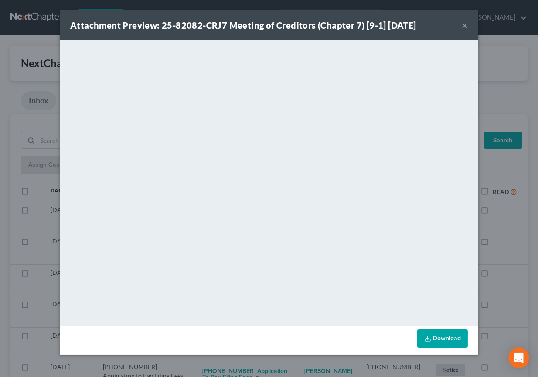
click at [287, 372] on div "Attachment Preview: 25-82082-CRJ7 Meeting of Creditors (Chapter 7) [9-1] [DATE]…" at bounding box center [269, 188] width 538 height 377
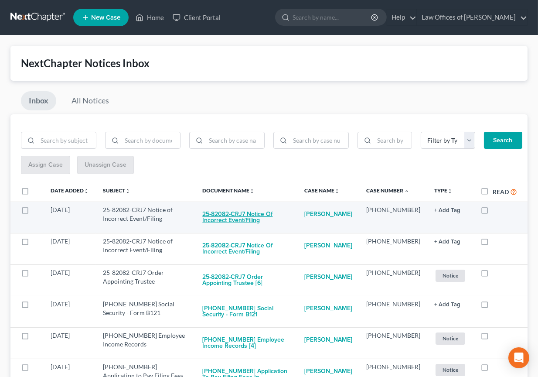
click at [263, 214] on button "25-82082-CRJ7 Notice of Incorrect Event/Filing" at bounding box center [246, 217] width 88 height 24
checkbox input "true"
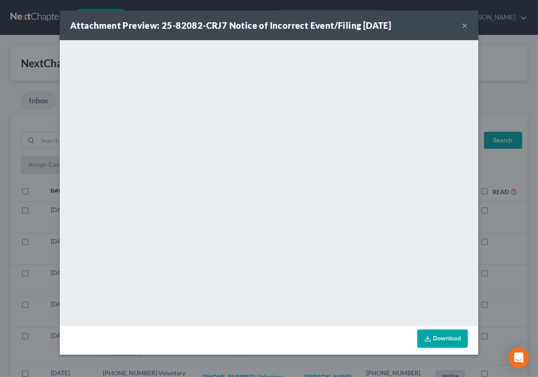
click at [291, 362] on div "Attachment Preview: 25-82082-CRJ7 Notice of Incorrect Event/Filing [DATE] × Dow…" at bounding box center [269, 188] width 538 height 377
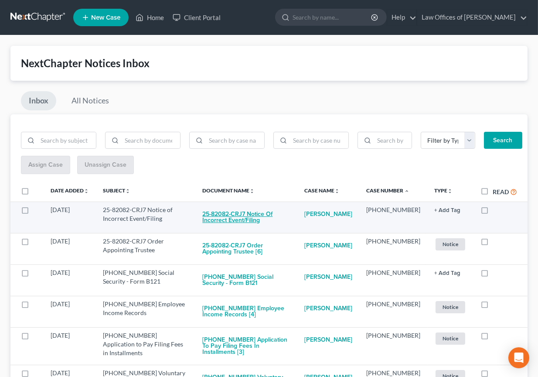
click at [267, 213] on button "25-82082-CRJ7 Notice of Incorrect Event/Filing" at bounding box center [246, 217] width 88 height 24
checkbox input "true"
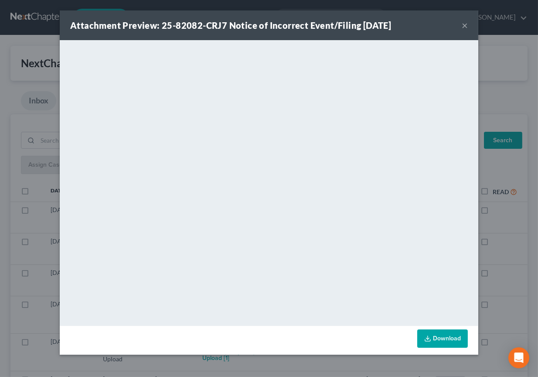
click at [300, 351] on div "Download" at bounding box center [269, 340] width 419 height 29
click at [265, 361] on div "Attachment Preview: 25-82082-CRJ7 Notice of Incorrect Event/Filing [DATE] × Dow…" at bounding box center [269, 188] width 538 height 377
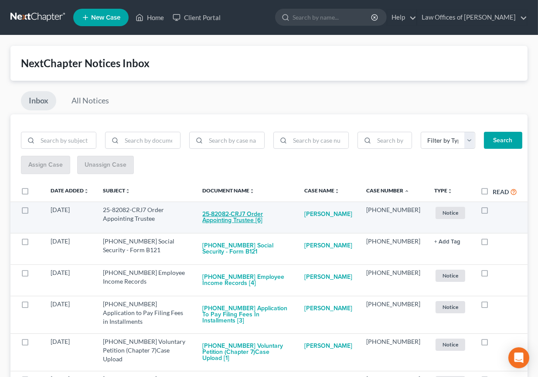
click at [262, 216] on button "25-82082-CRJ7 Order Appointing Trustee [6]" at bounding box center [246, 217] width 88 height 24
checkbox input "true"
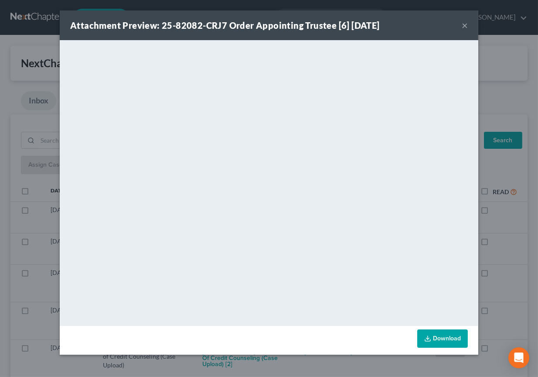
click at [281, 365] on div "Attachment Preview: 25-82082-CRJ7 Order Appointing Trustee [6] [DATE] × <object…" at bounding box center [269, 188] width 538 height 377
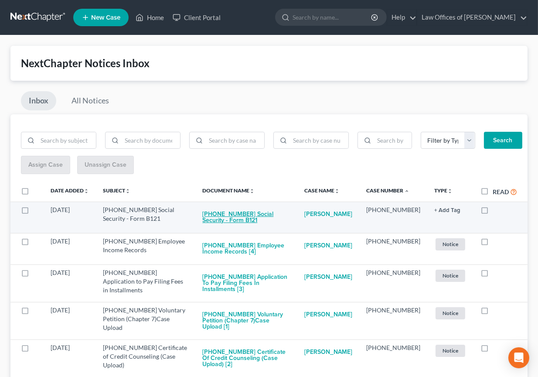
click at [271, 212] on button "[PHONE_NUMBER] Social Security - Form B121" at bounding box center [246, 217] width 88 height 24
checkbox input "true"
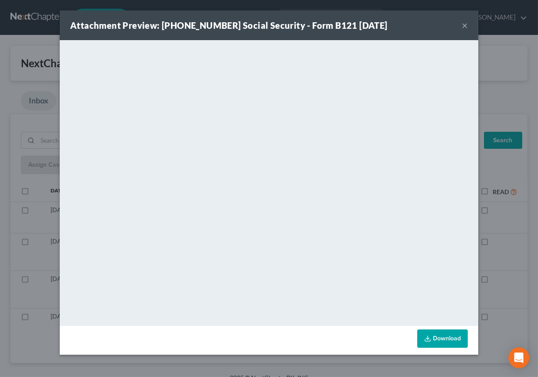
click at [282, 365] on div "Attachment Preview: [PHONE_NUMBER] Social Security - Form B121 [DATE] × <object…" at bounding box center [269, 188] width 538 height 377
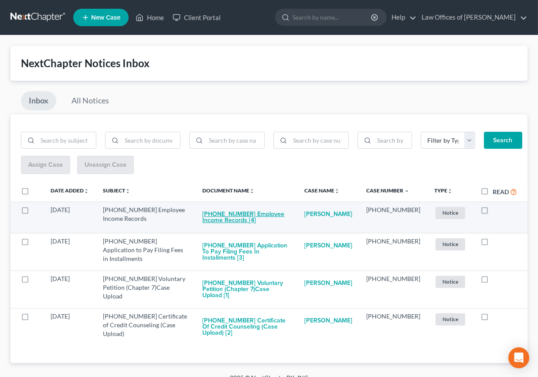
click at [273, 212] on button "[PHONE_NUMBER] Employee Income Records [4]" at bounding box center [246, 217] width 88 height 24
checkbox input "true"
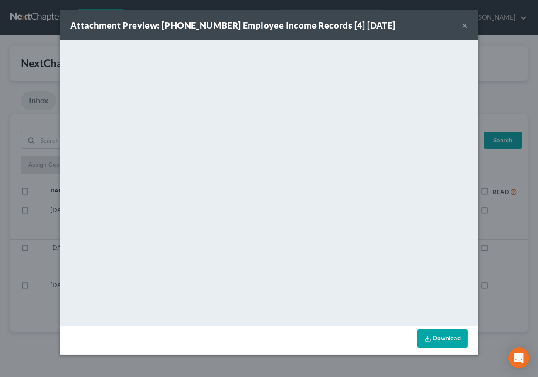
click at [284, 362] on div "Attachment Preview: [PHONE_NUMBER] Employee Income Records [4] [DATE] × <object…" at bounding box center [269, 188] width 538 height 377
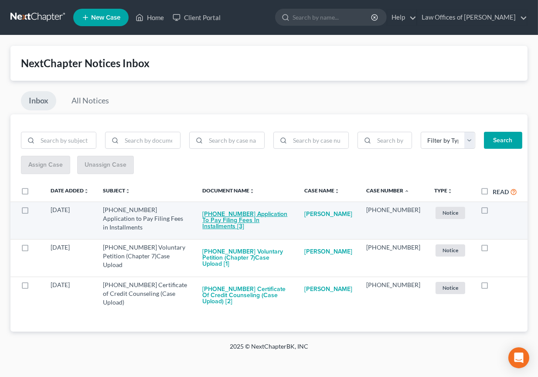
click at [278, 215] on button "[PHONE_NUMBER] Application to Pay Filing Fees in Installments [3]" at bounding box center [246, 220] width 88 height 30
checkbox input "true"
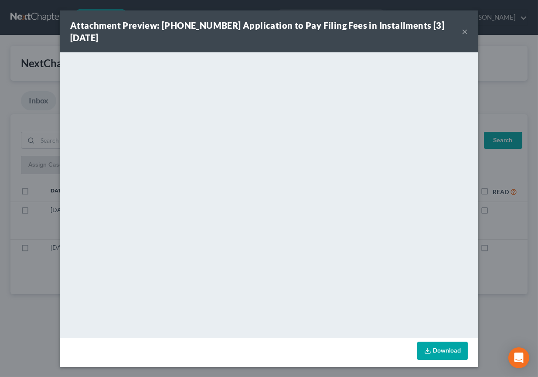
click at [278, 368] on div "Attachment Preview: [PHONE_NUMBER] Application to Pay Filing Fees in Installmen…" at bounding box center [269, 188] width 538 height 377
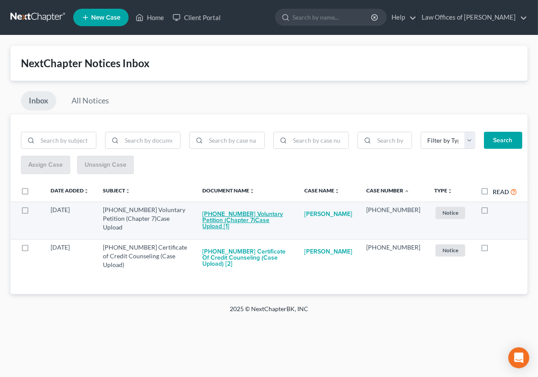
click at [278, 207] on button "[PHONE_NUMBER] Voluntary Petition (Chapter 7)Case Upload [1]" at bounding box center [246, 220] width 88 height 30
checkbox input "true"
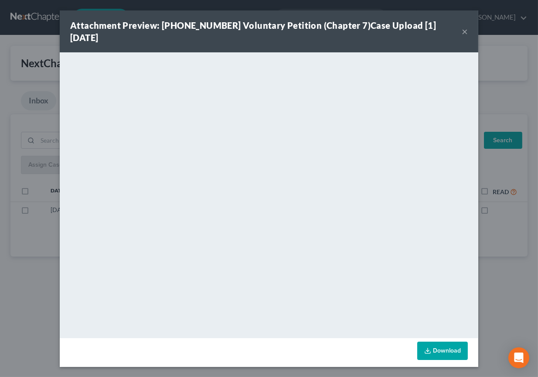
click at [290, 364] on div "Attachment Preview: [PHONE_NUMBER] Voluntary Petition (Chapter 7)Case Upload [1…" at bounding box center [269, 188] width 538 height 377
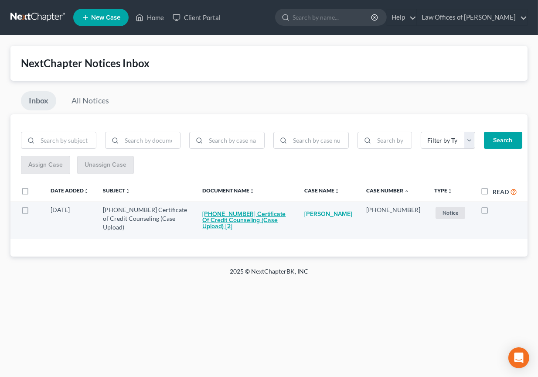
click at [274, 214] on button "[PHONE_NUMBER] Certificate of Credit Counseling (Case Upload) [2]" at bounding box center [246, 220] width 88 height 30
checkbox input "true"
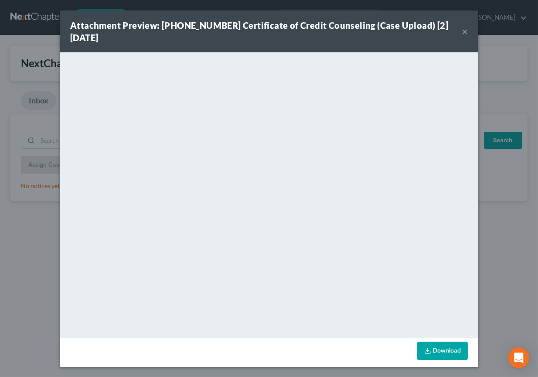
click at [296, 371] on div "Attachment Preview: [PHONE_NUMBER] Certificate of Credit Counseling (Case Uploa…" at bounding box center [269, 188] width 538 height 377
